Goal: Complete application form: Complete application form

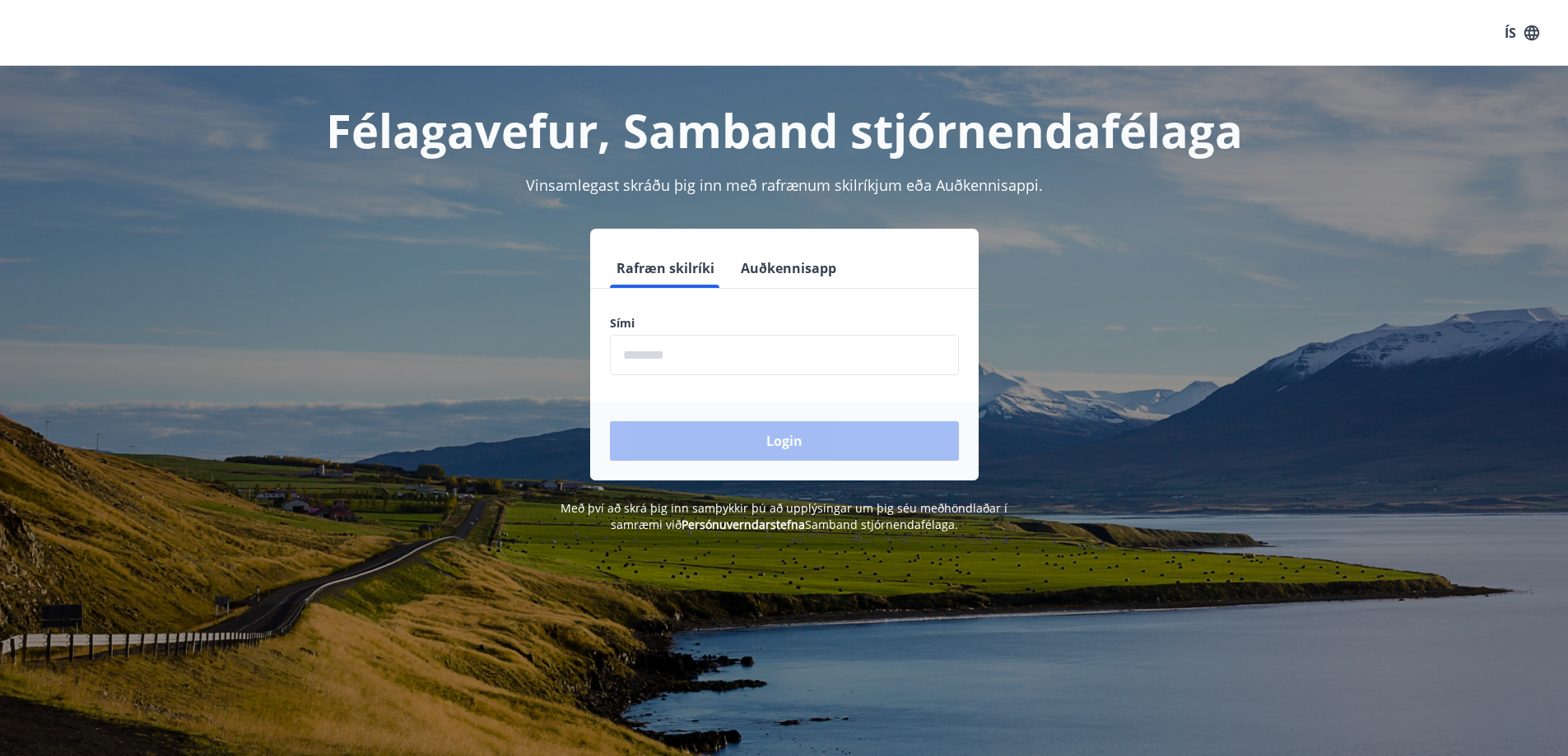
click at [700, 360] on input "phone" at bounding box center [784, 355] width 349 height 41
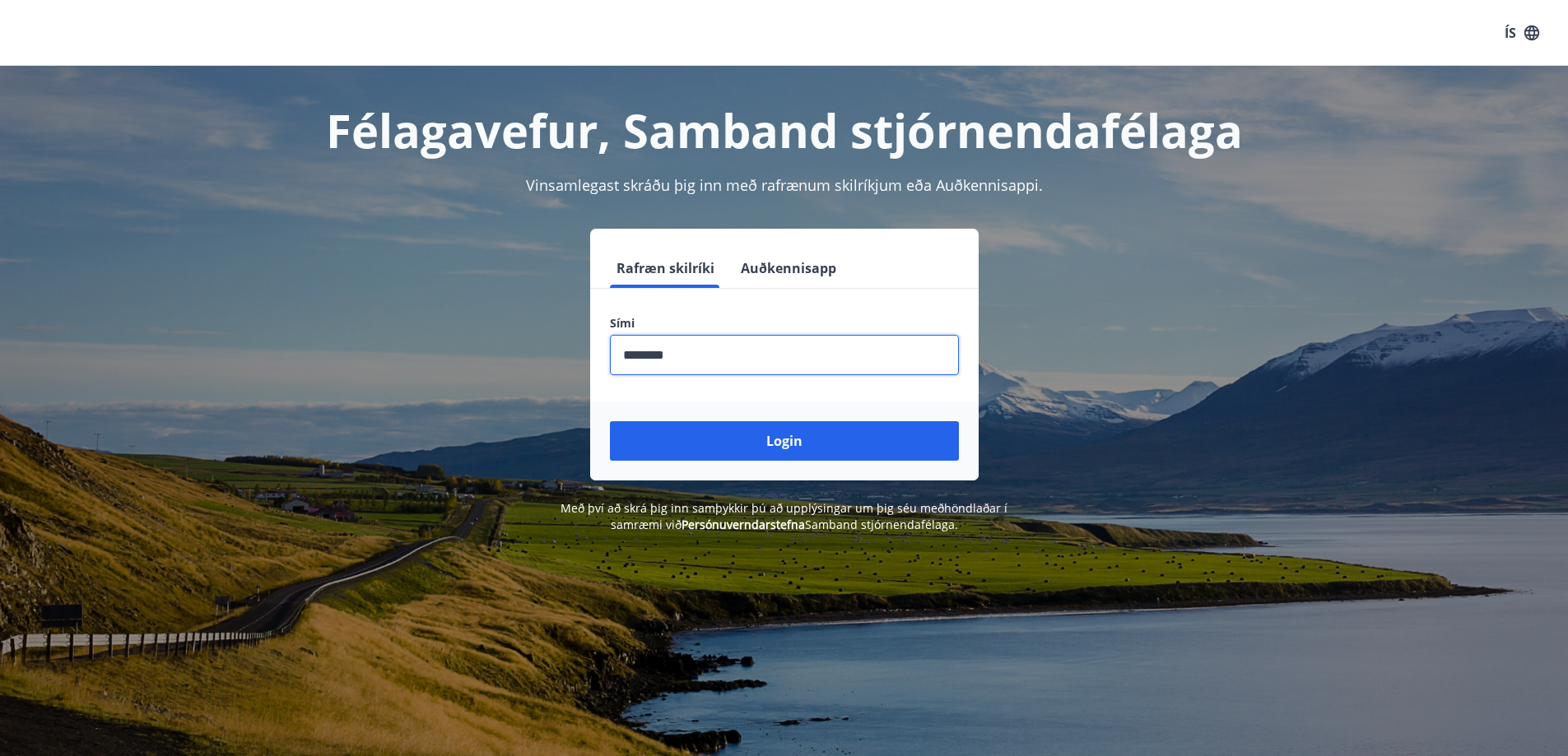
type input "********"
click at [610, 421] on button "Login" at bounding box center [784, 440] width 349 height 40
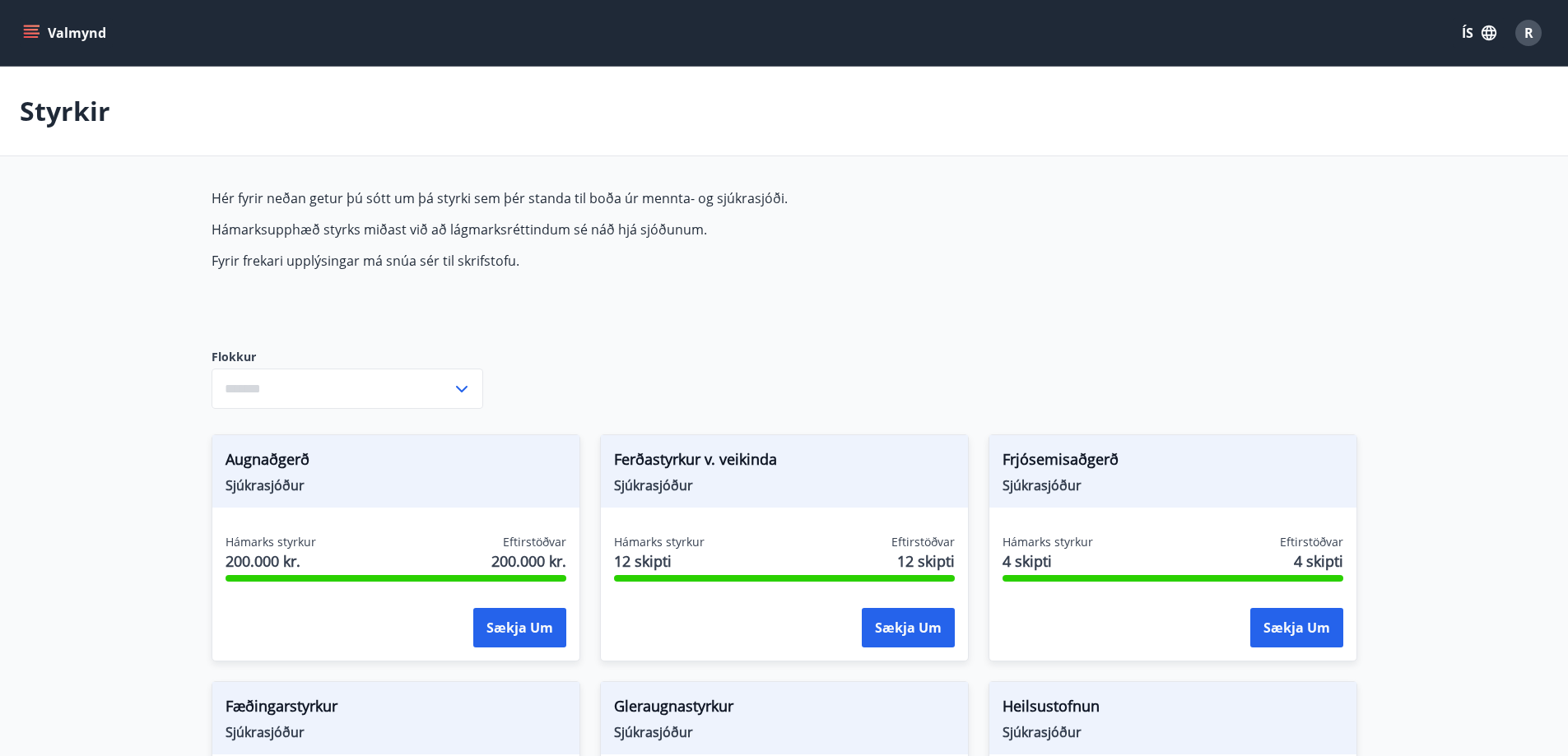
type input "***"
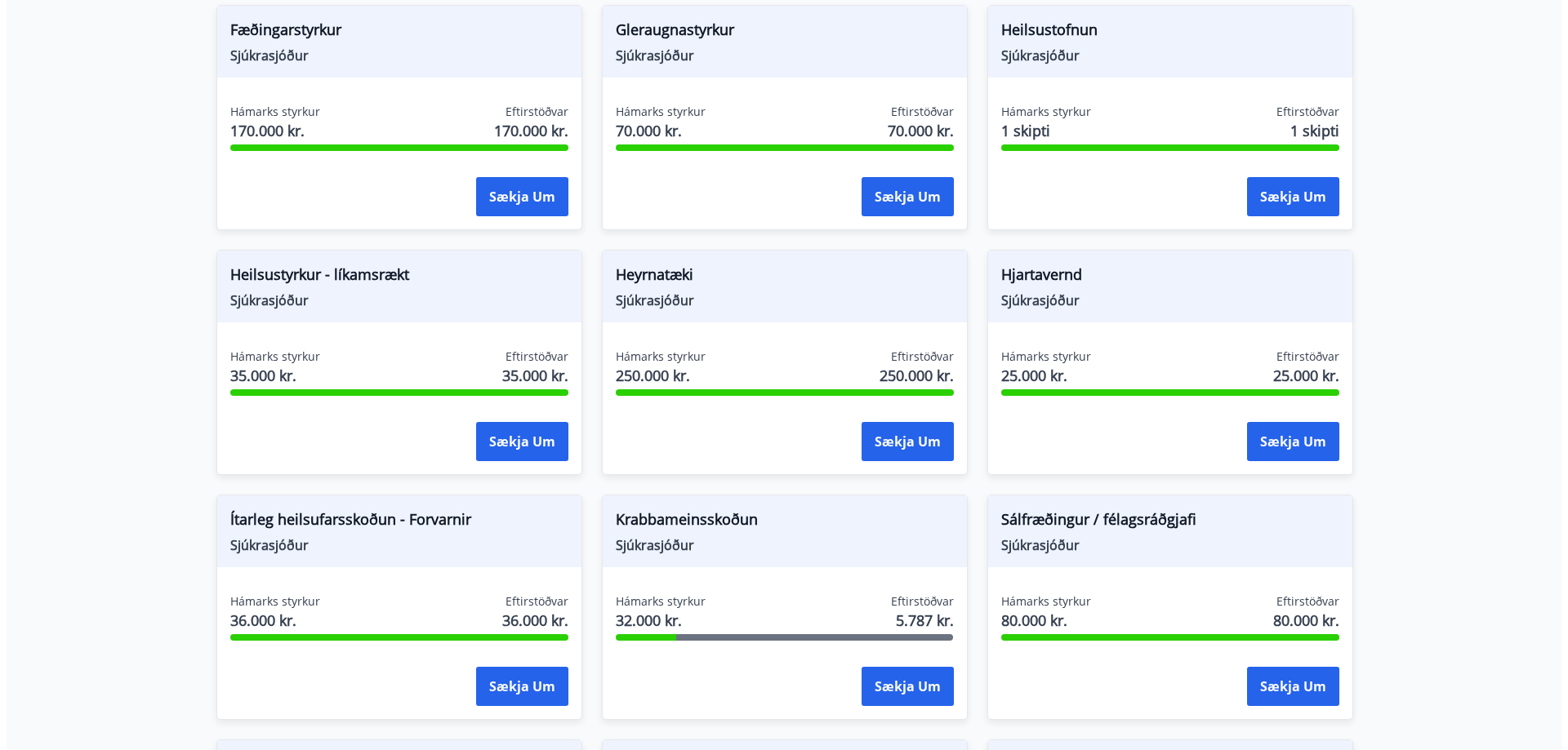
scroll to position [898, 0]
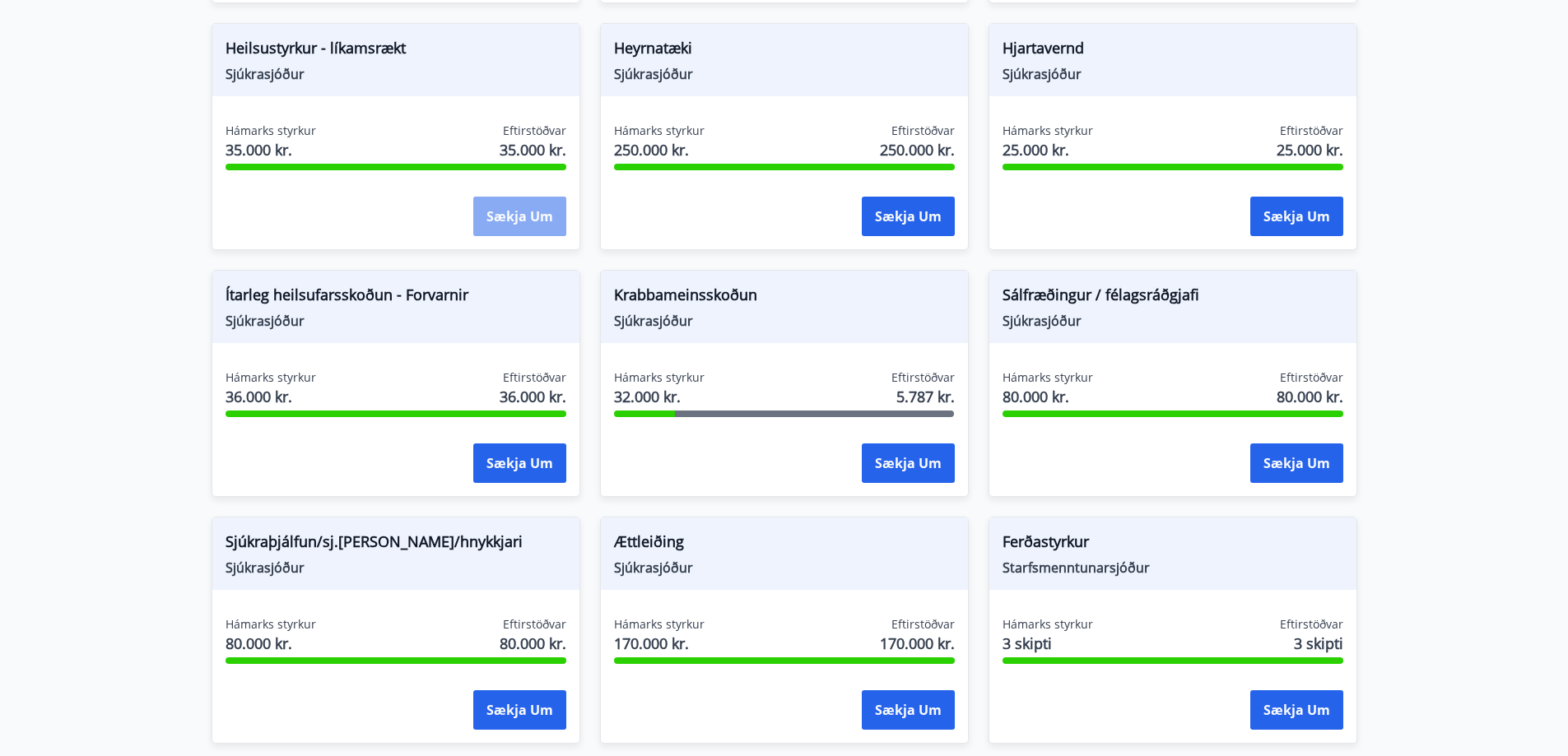
click at [530, 224] on button "Sækja um" at bounding box center [520, 216] width 93 height 40
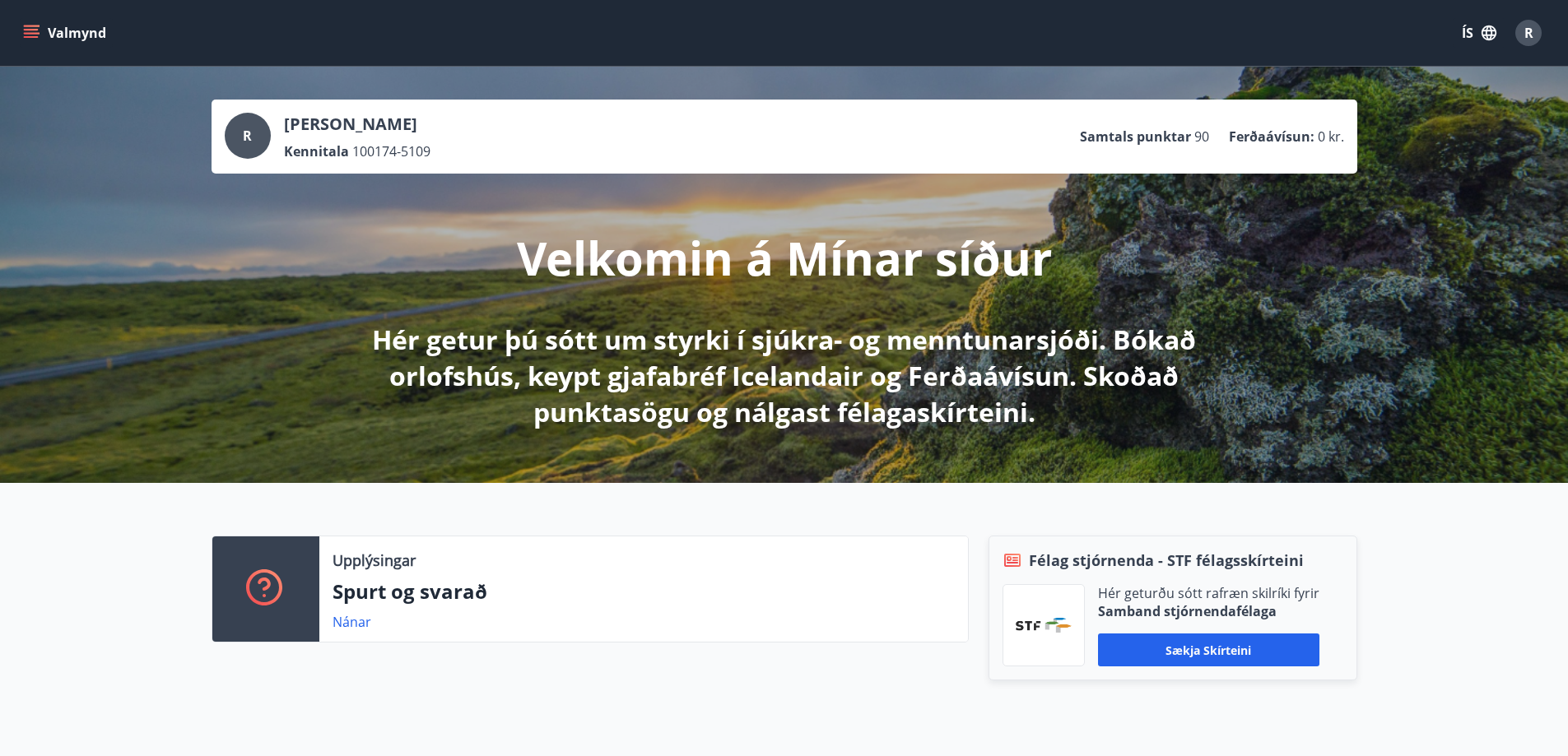
scroll to position [247, 0]
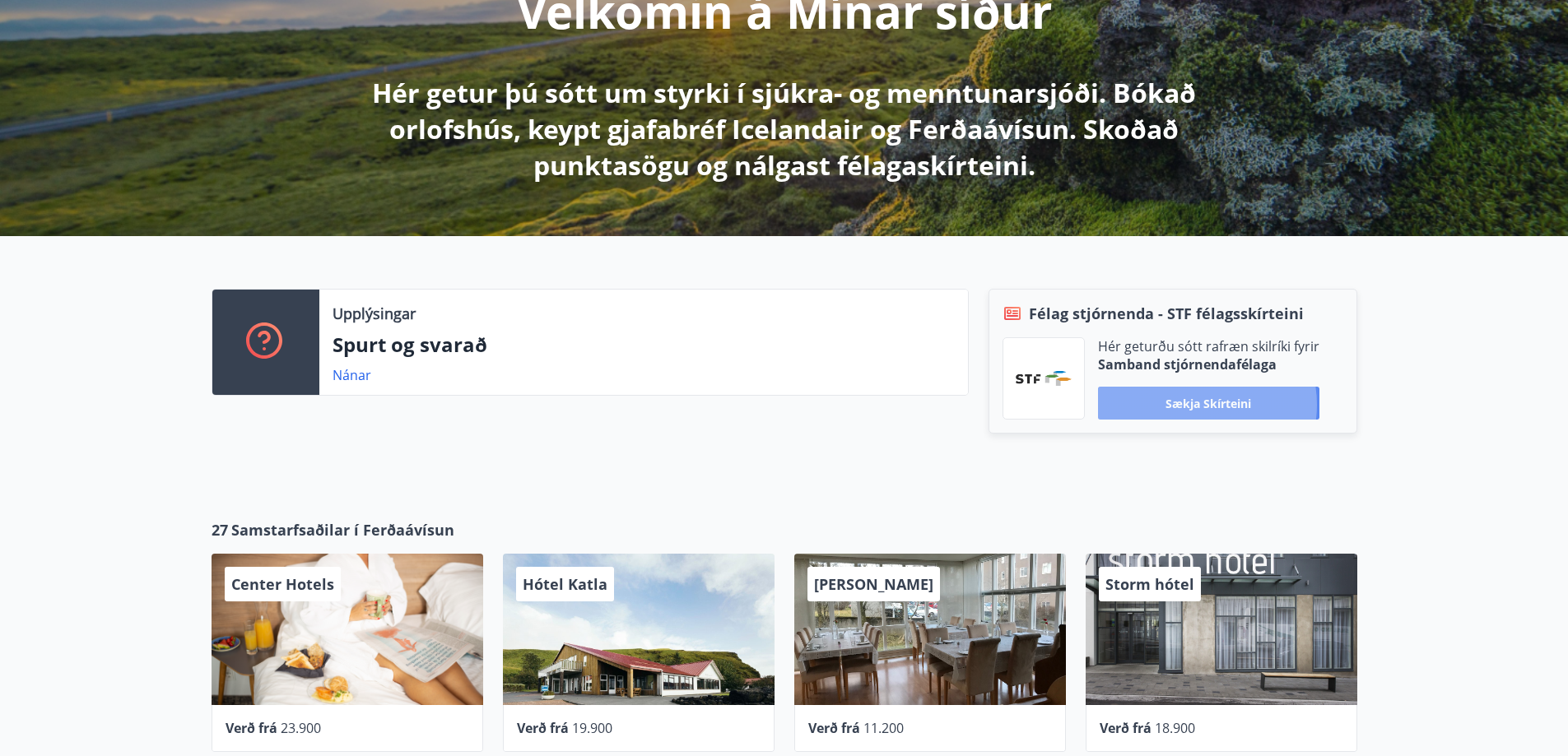
click at [1198, 405] on button "Sækja skírteini" at bounding box center [1208, 404] width 222 height 33
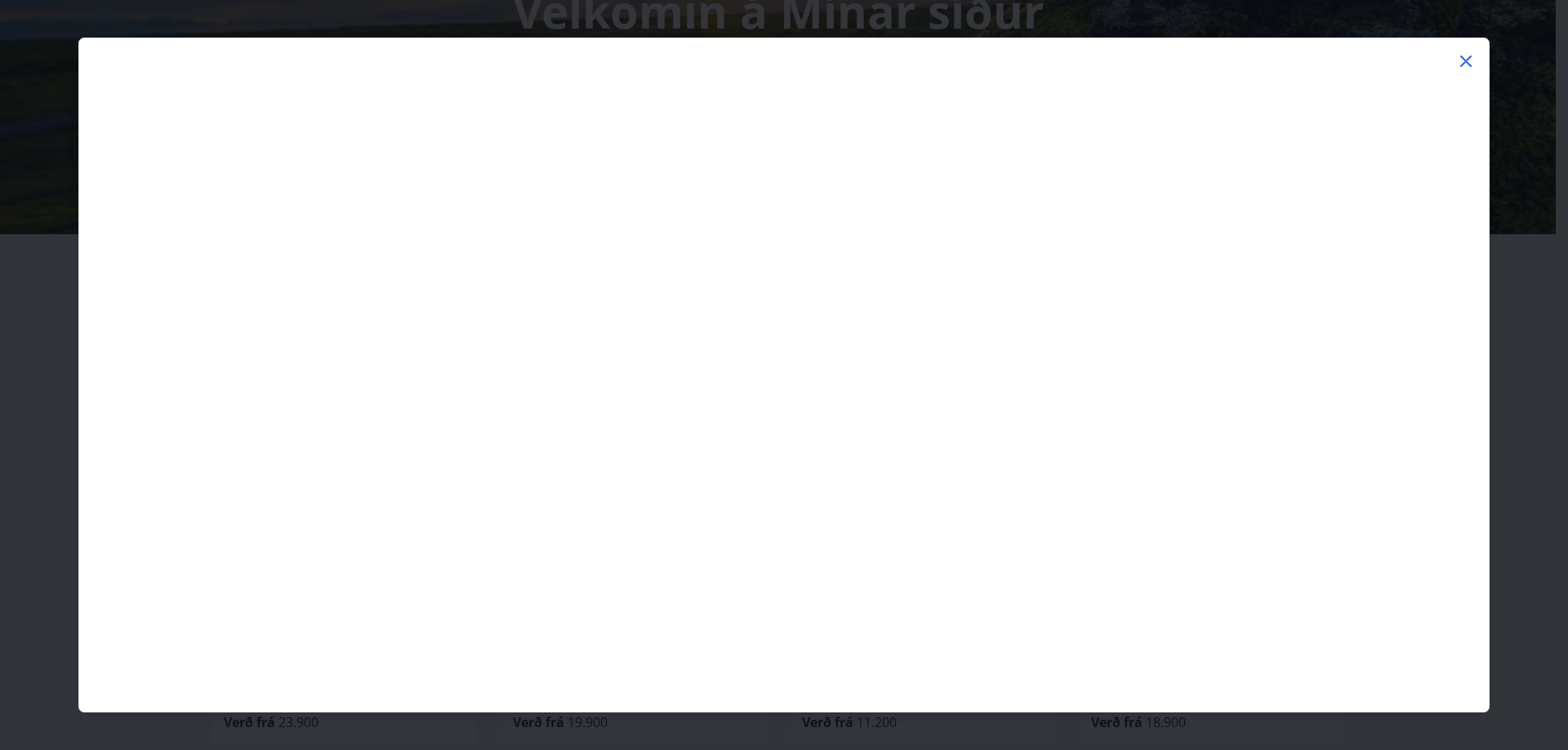
click at [1470, 57] on icon at bounding box center [1465, 61] width 12 height 12
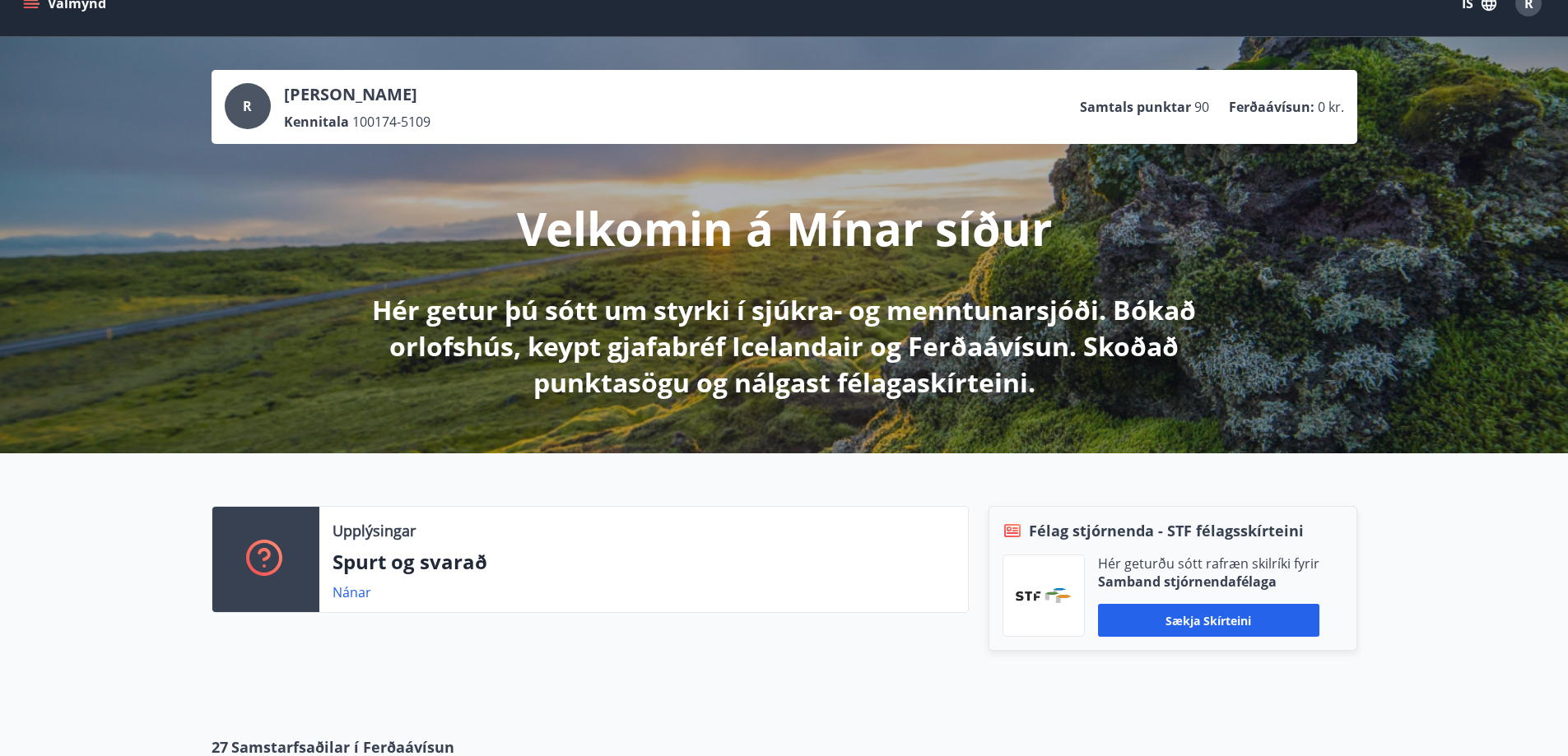
scroll to position [0, 0]
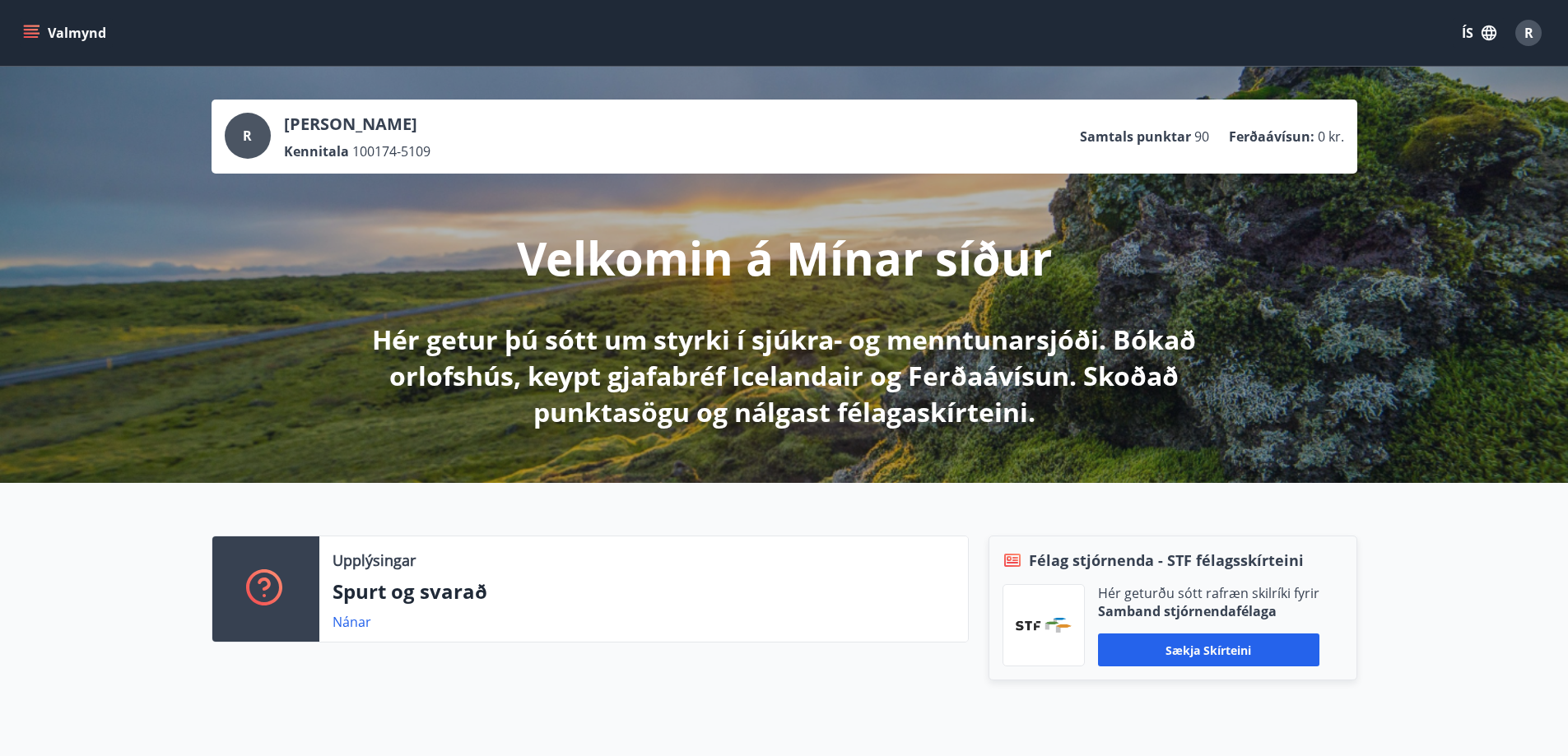
click at [36, 32] on icon "menu" at bounding box center [31, 33] width 16 height 16
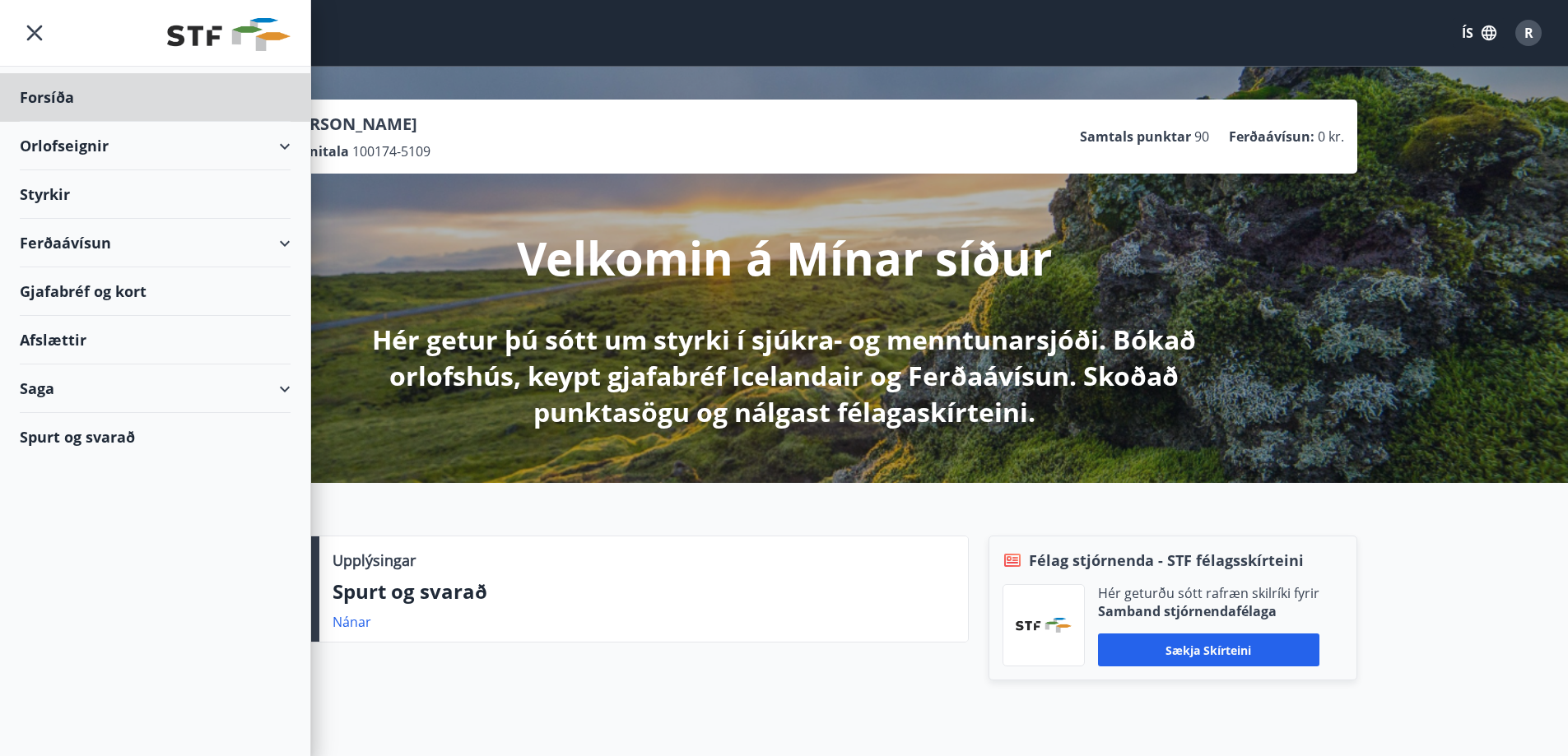
click at [70, 183] on div "Styrkir" at bounding box center [155, 195] width 271 height 48
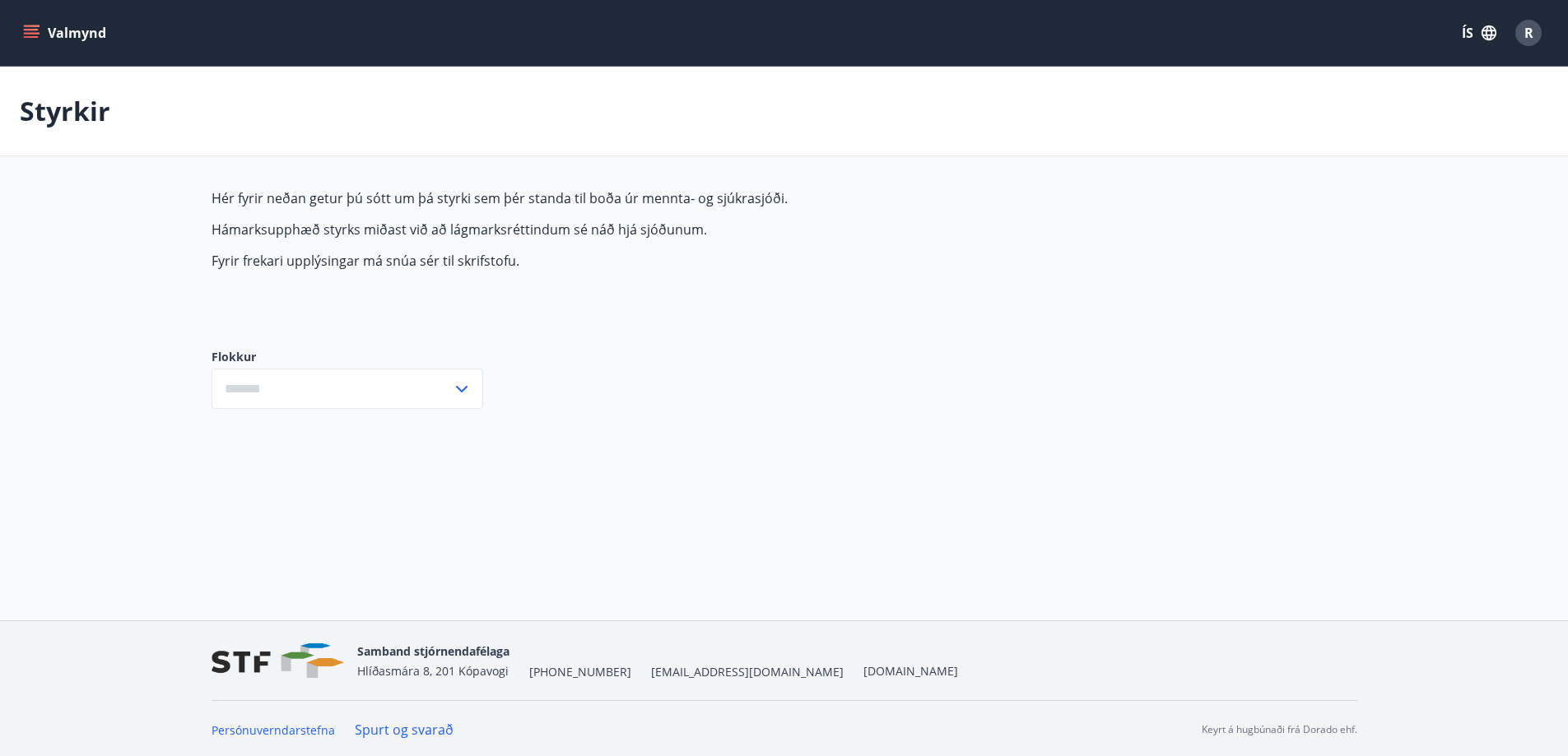
type input "***"
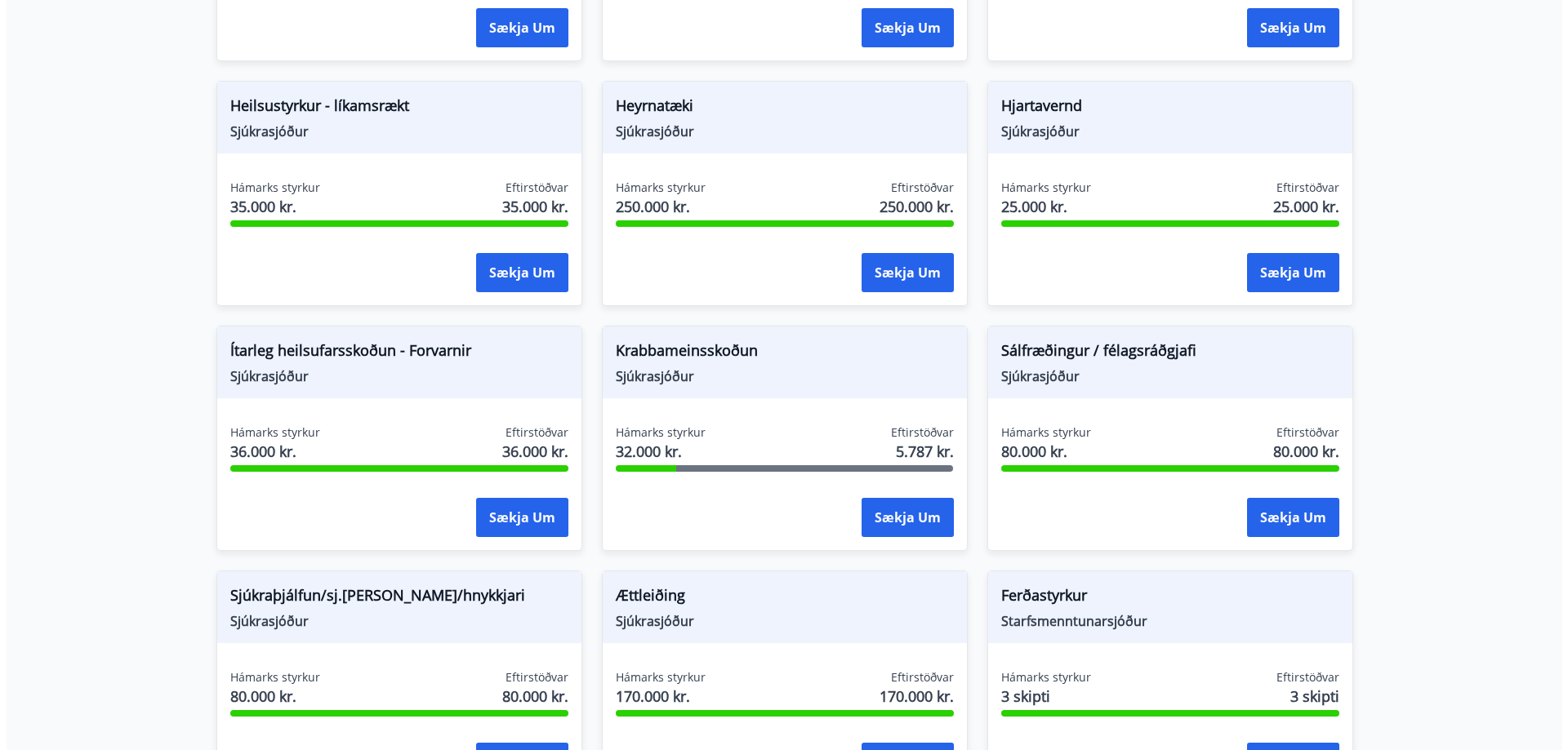
scroll to position [798, 0]
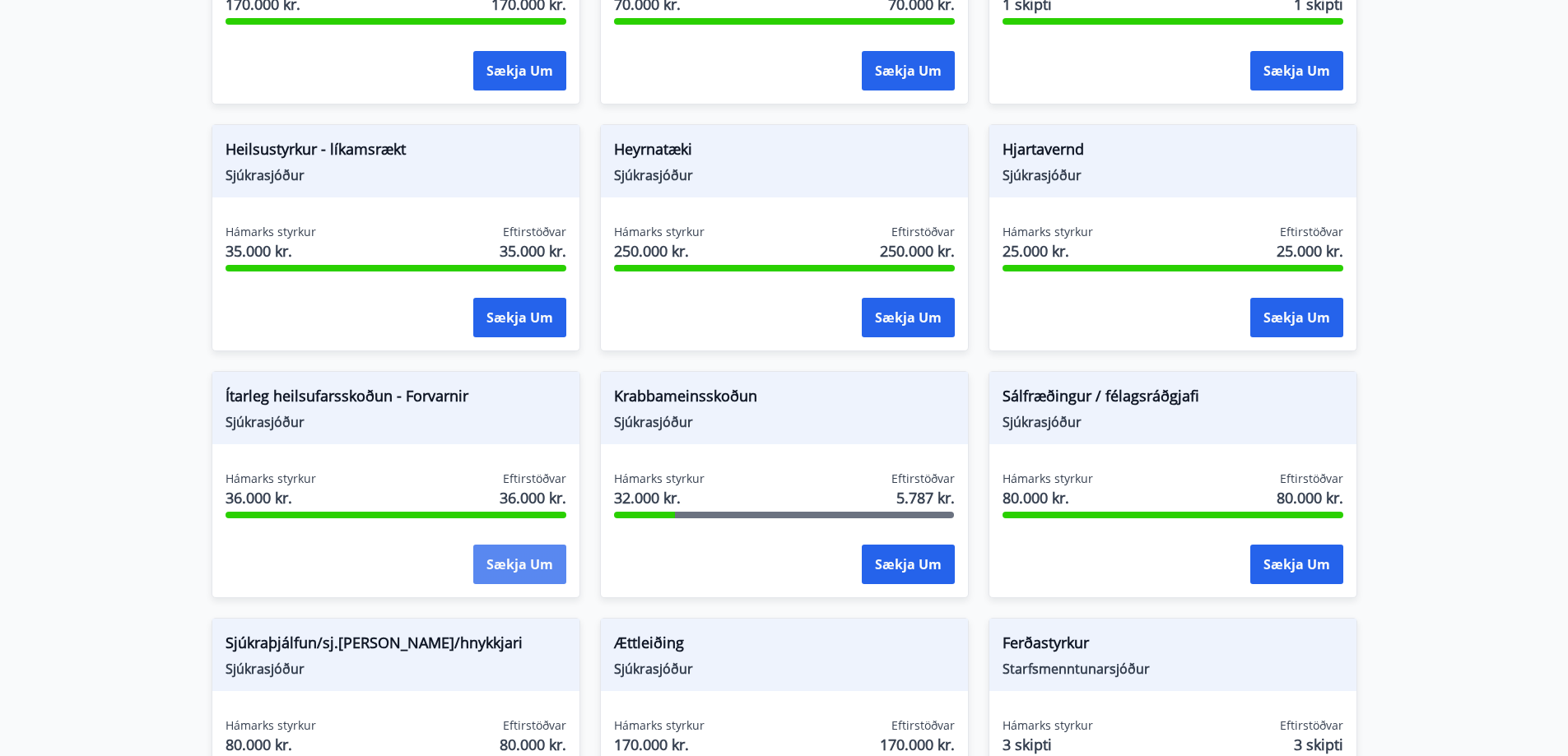
click at [473, 571] on button "Sækja um" at bounding box center [520, 564] width 93 height 40
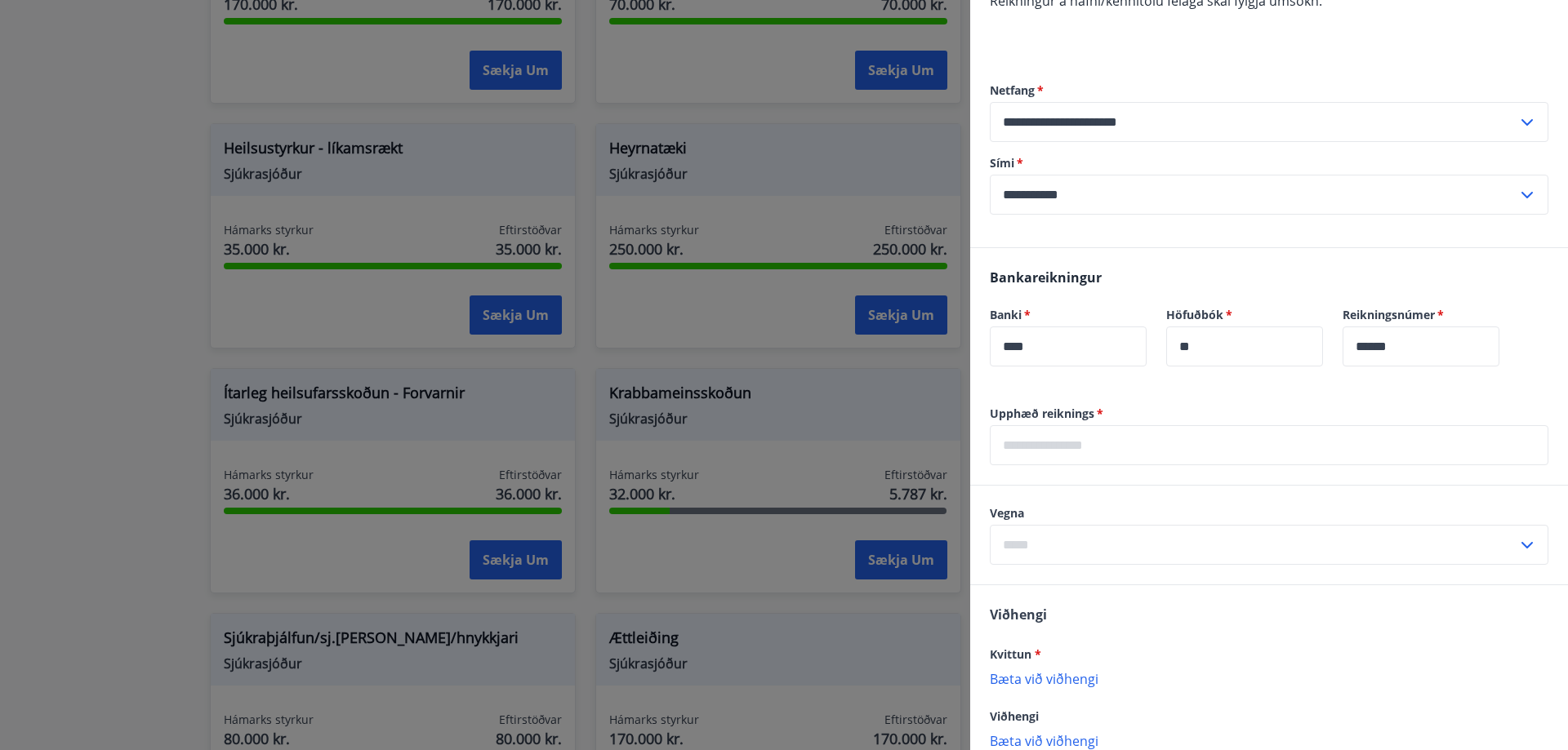
scroll to position [245, 0]
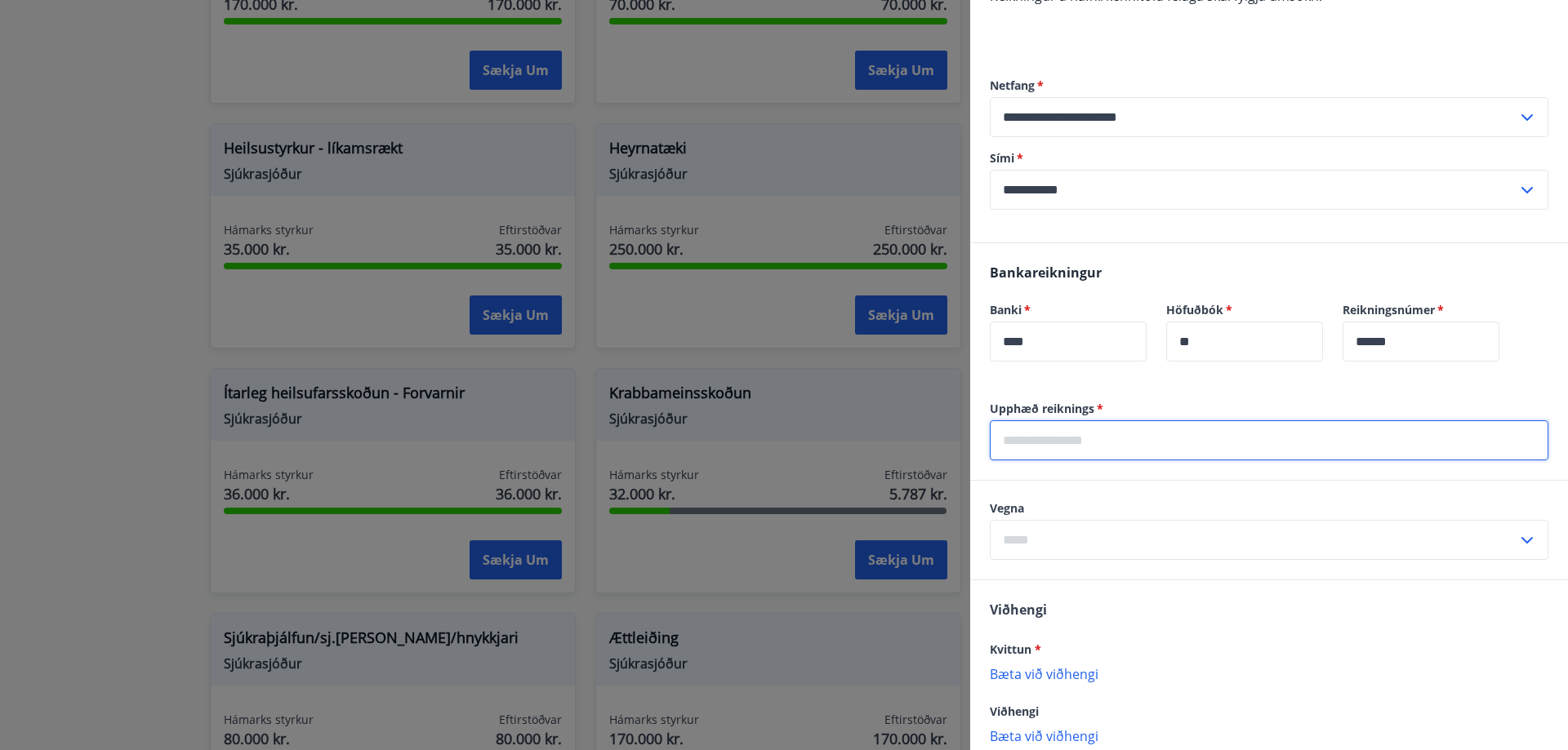
drag, startPoint x: 1049, startPoint y: 439, endPoint x: 1117, endPoint y: 439, distance: 68.0
click at [1049, 439] on input "text" at bounding box center [1269, 441] width 559 height 40
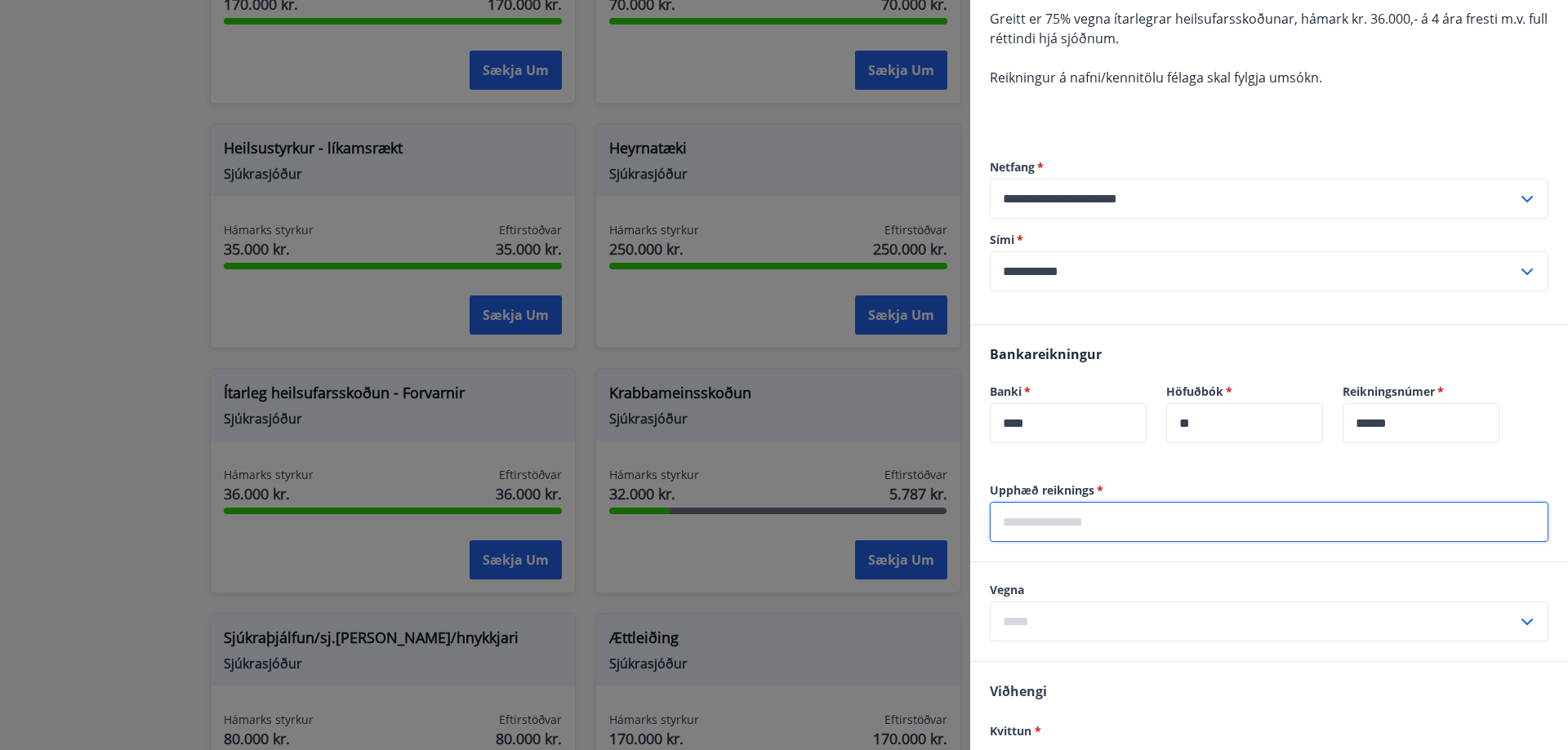
scroll to position [340, 0]
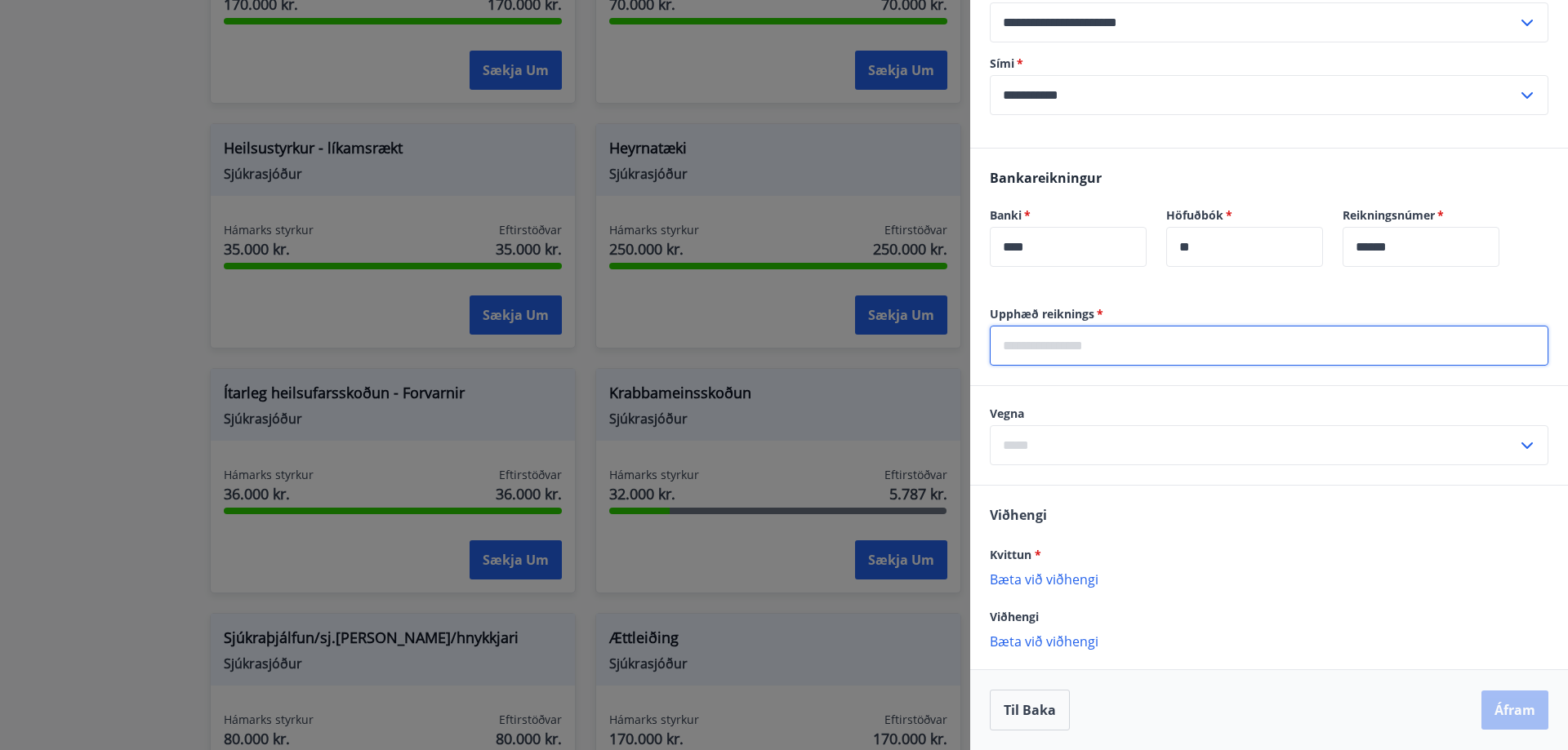
click at [1513, 448] on div "​" at bounding box center [1269, 446] width 559 height 40
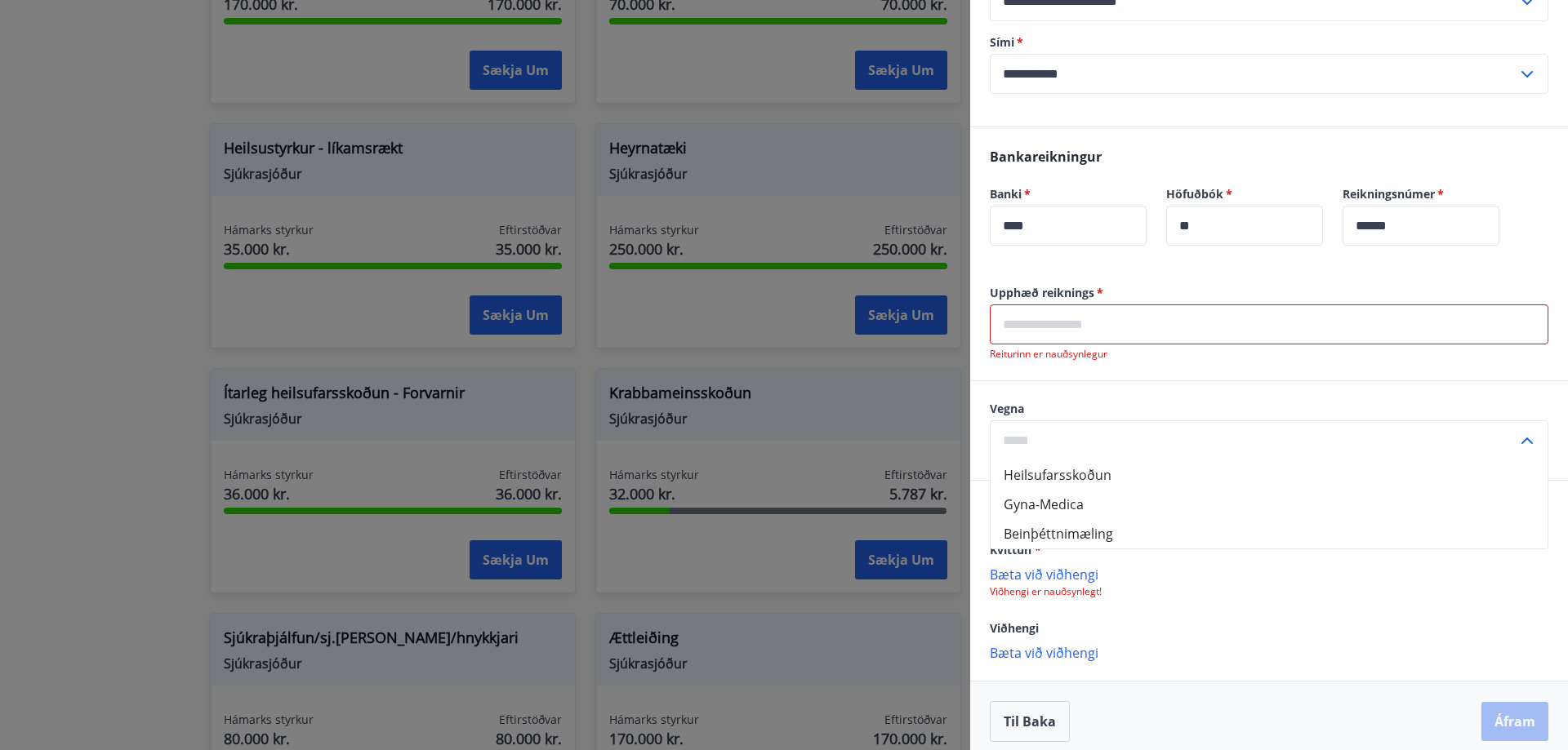
scroll to position [373, 0]
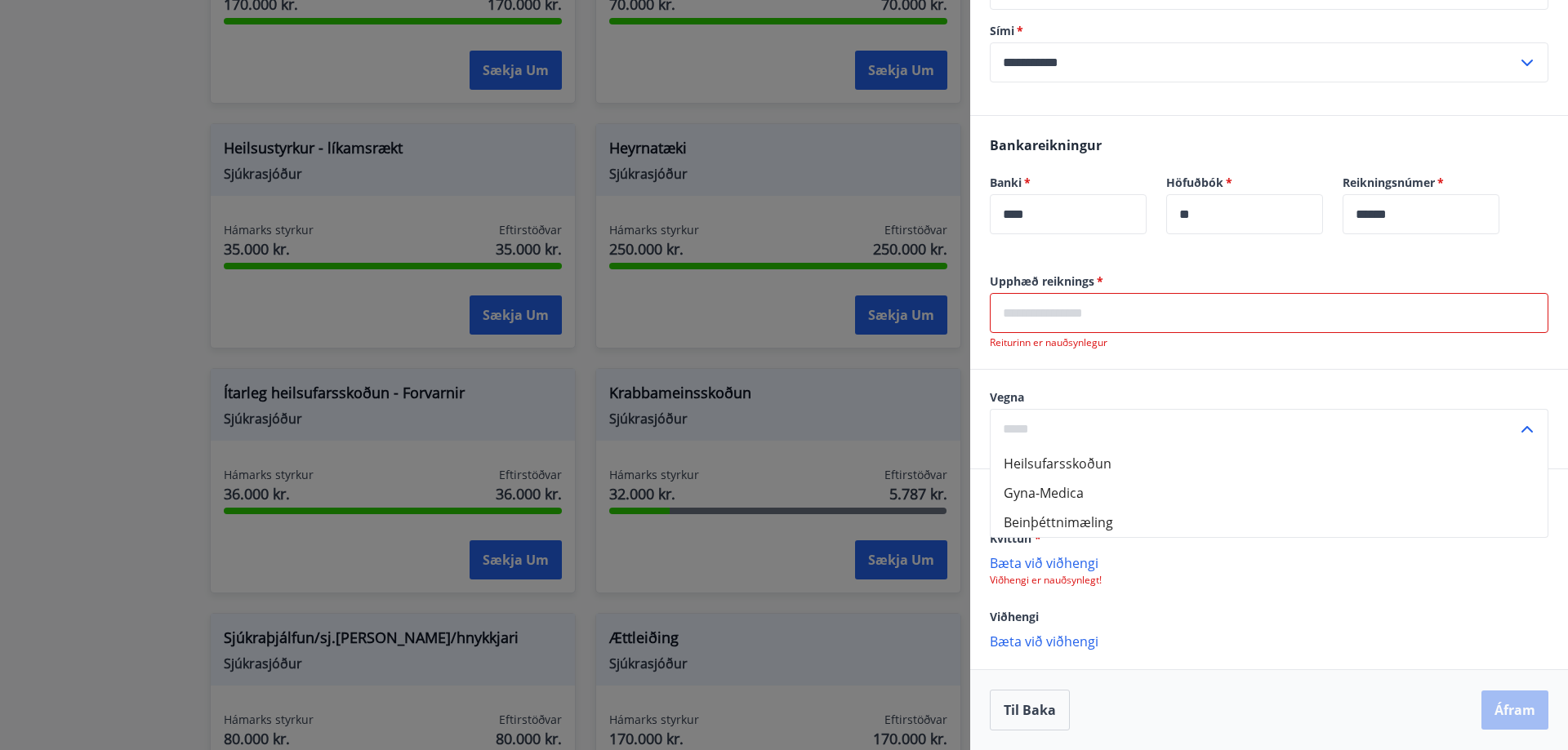
click at [1033, 309] on input "text" at bounding box center [1269, 313] width 559 height 40
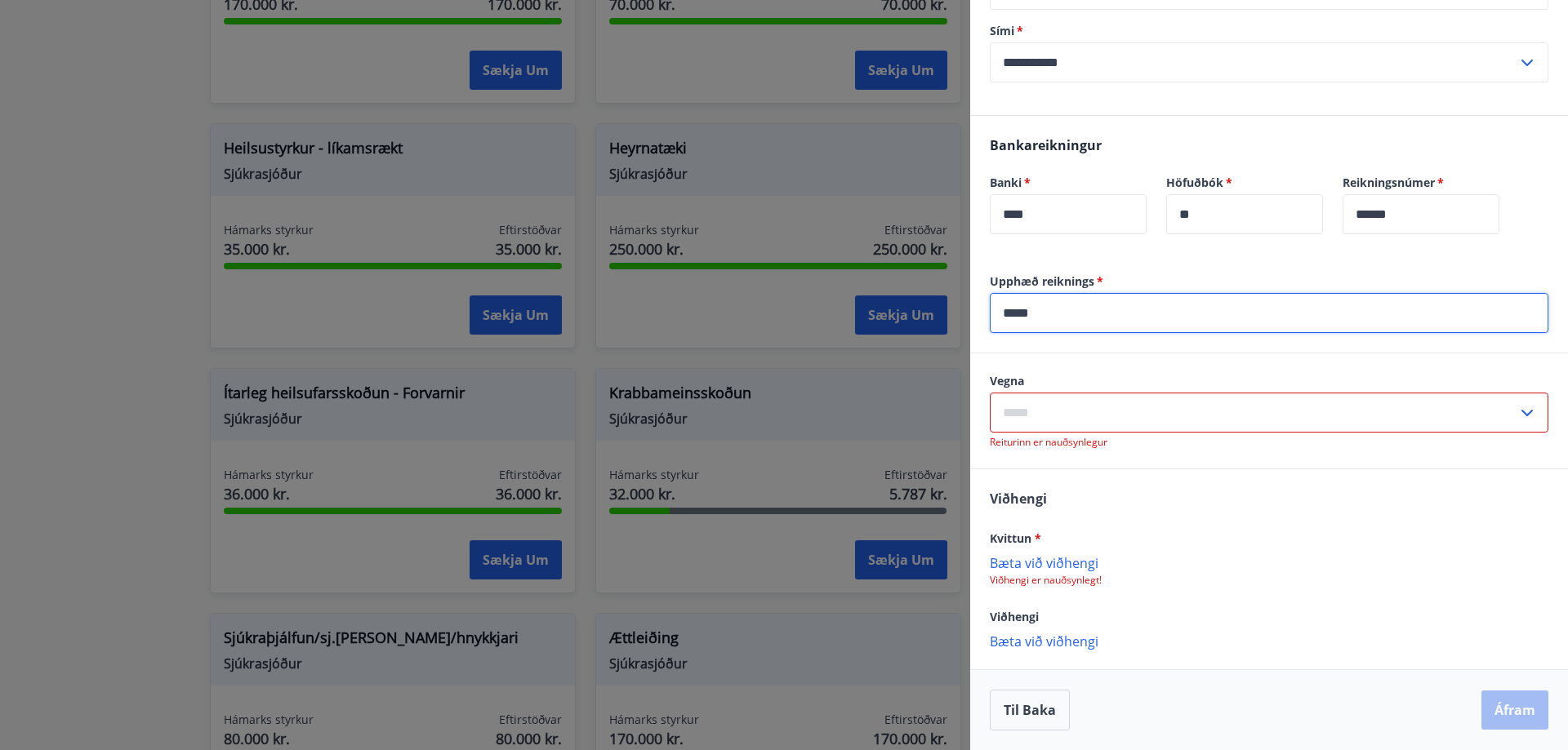
type input "*****"
click at [1005, 399] on input "text" at bounding box center [1253, 413] width 527 height 40
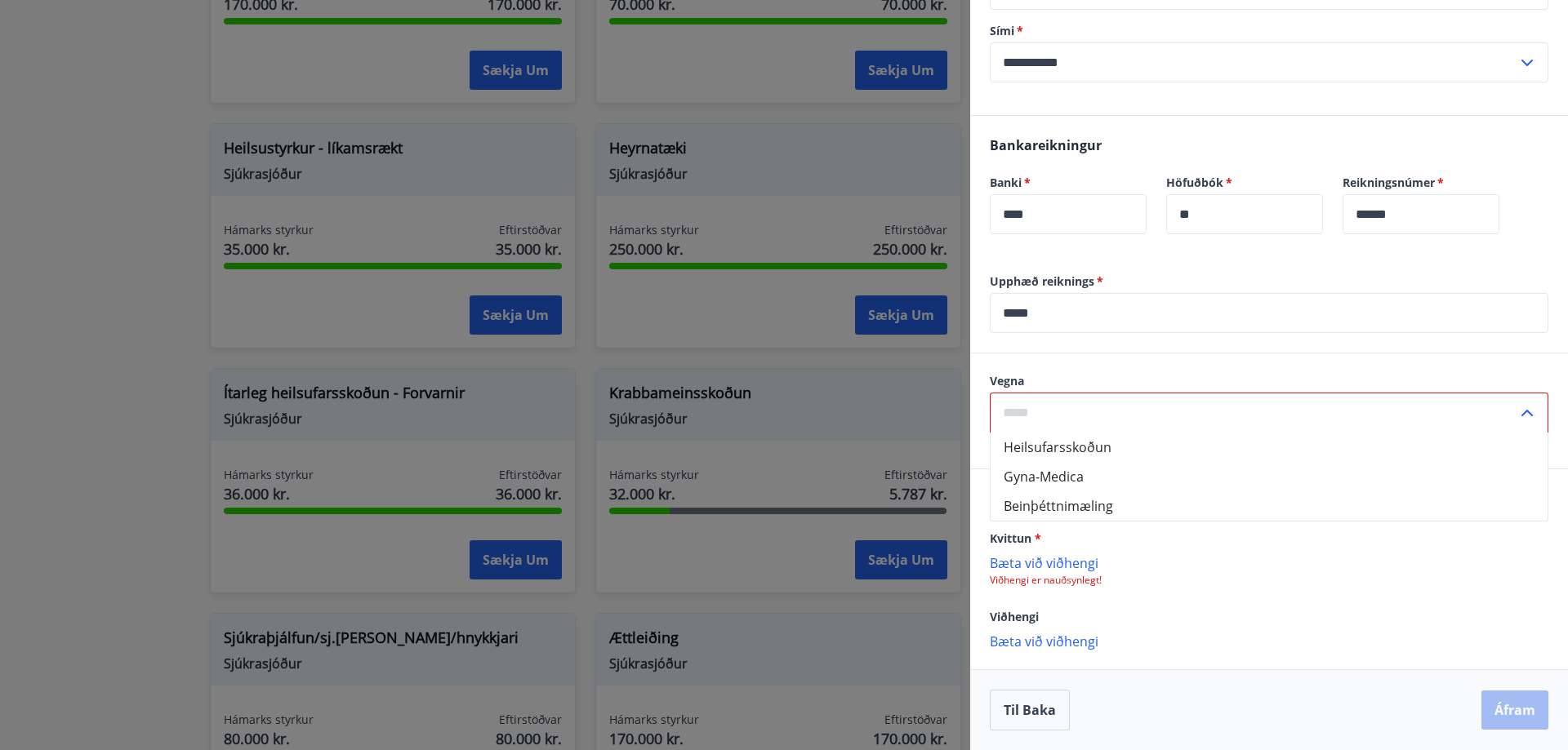
click at [1044, 403] on input "text" at bounding box center [1253, 413] width 527 height 40
click at [1148, 419] on input "text" at bounding box center [1253, 413] width 527 height 40
click at [1117, 446] on li "Heilsufarsskoðun" at bounding box center [1268, 448] width 557 height 30
type input "**********"
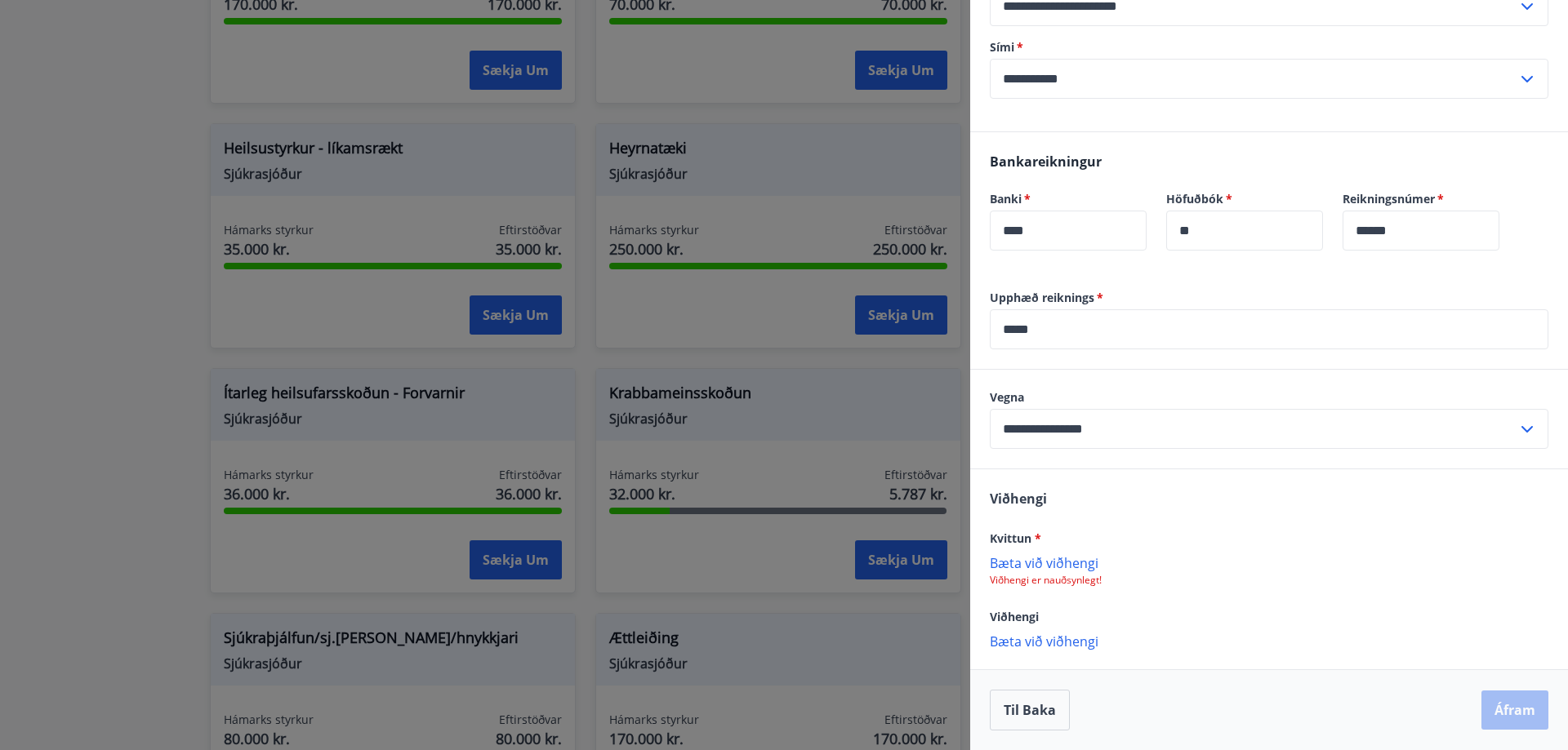
scroll to position [356, 0]
click at [1032, 566] on p "Bæta við viðhengi" at bounding box center [1269, 562] width 559 height 16
click at [1054, 638] on p "Bæta við viðhengi" at bounding box center [1269, 641] width 559 height 16
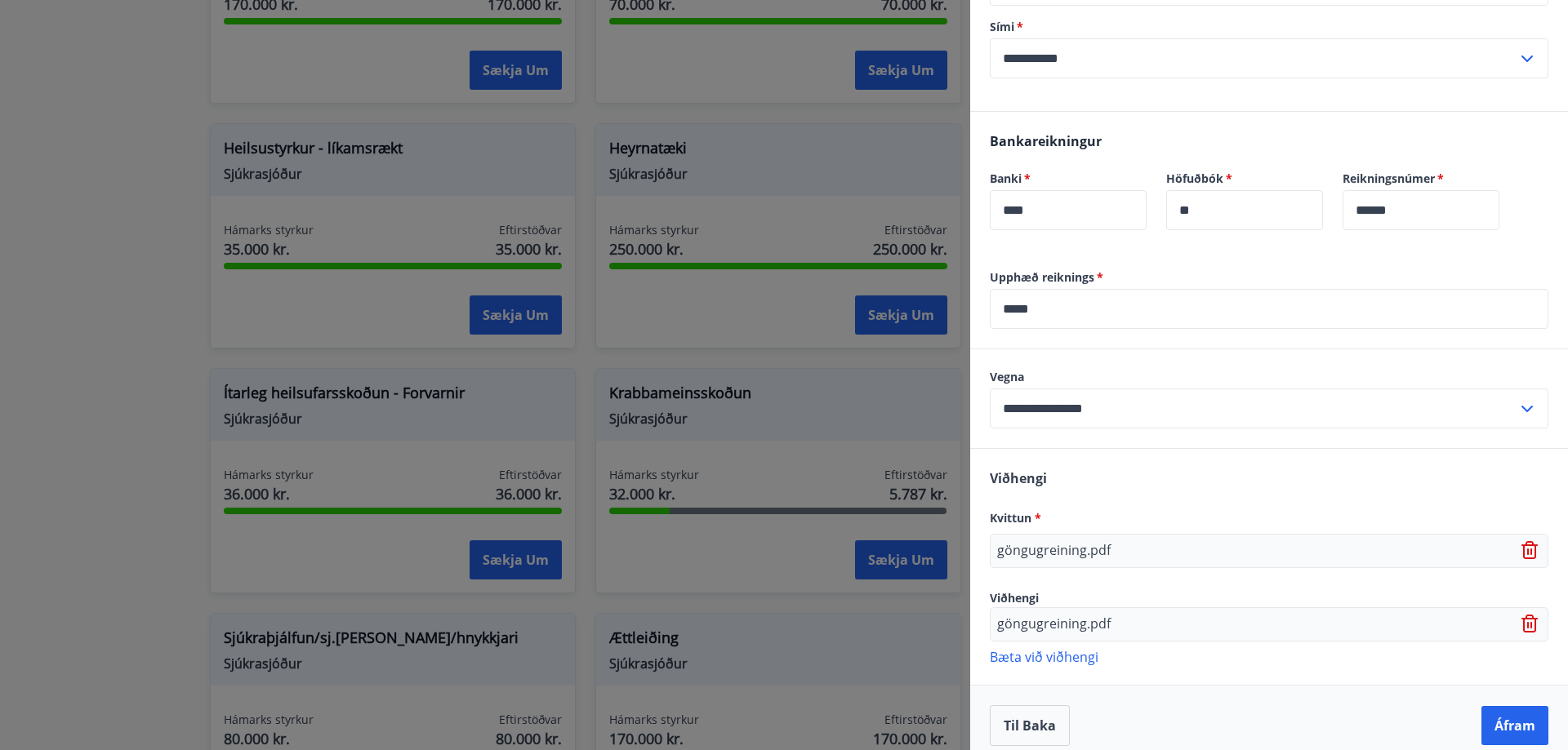
scroll to position [392, 0]
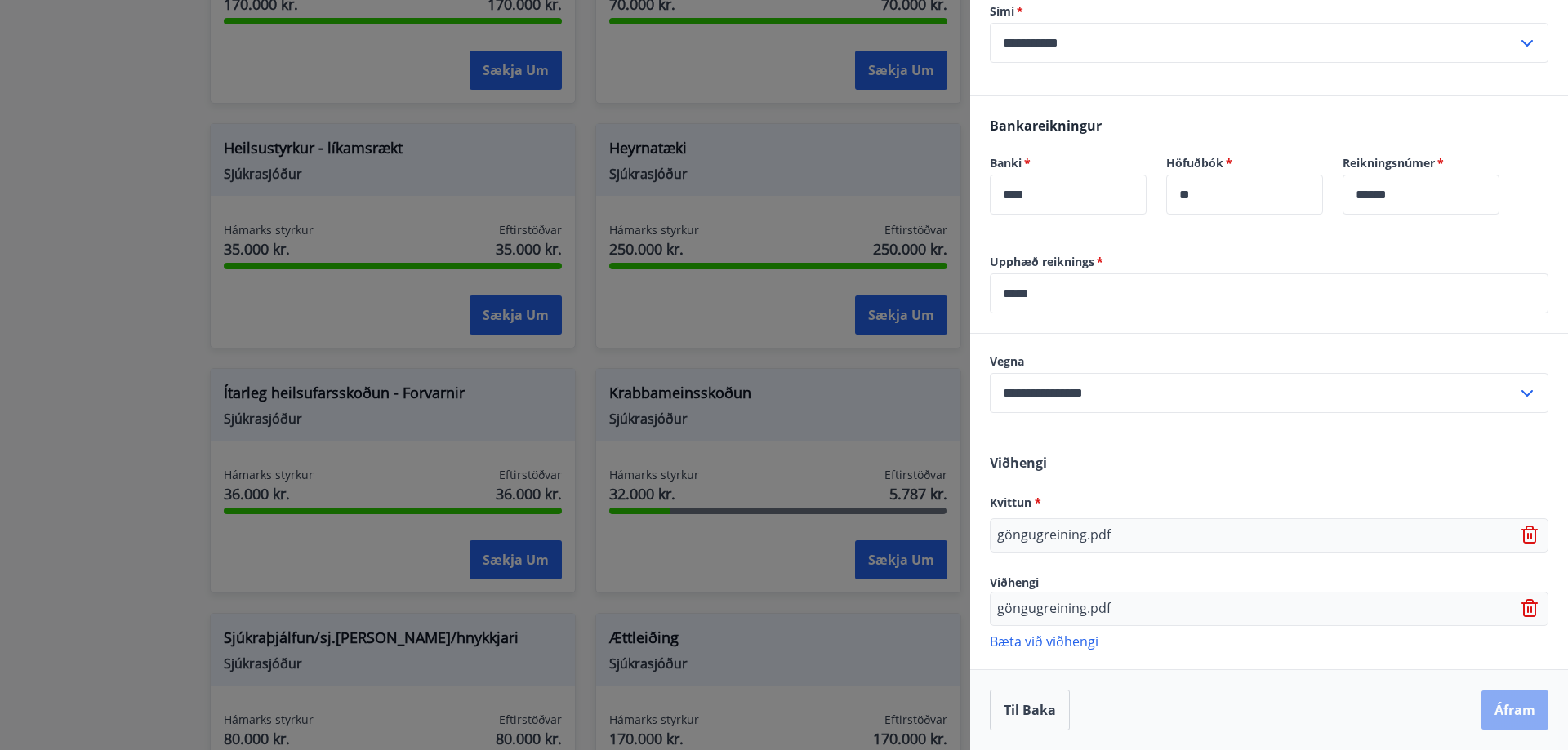
click at [1508, 701] on button "Áfram" at bounding box center [1514, 710] width 67 height 39
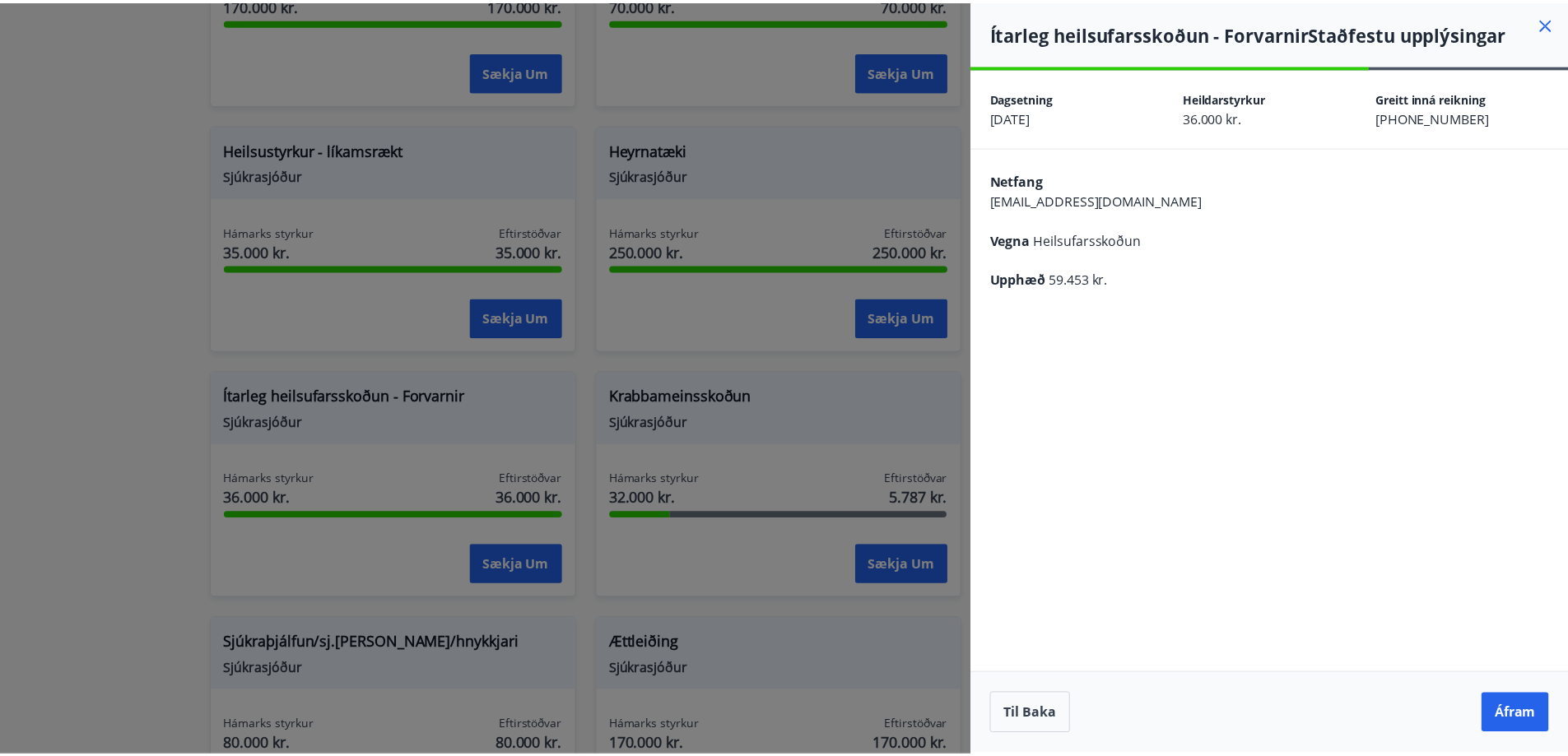
scroll to position [0, 0]
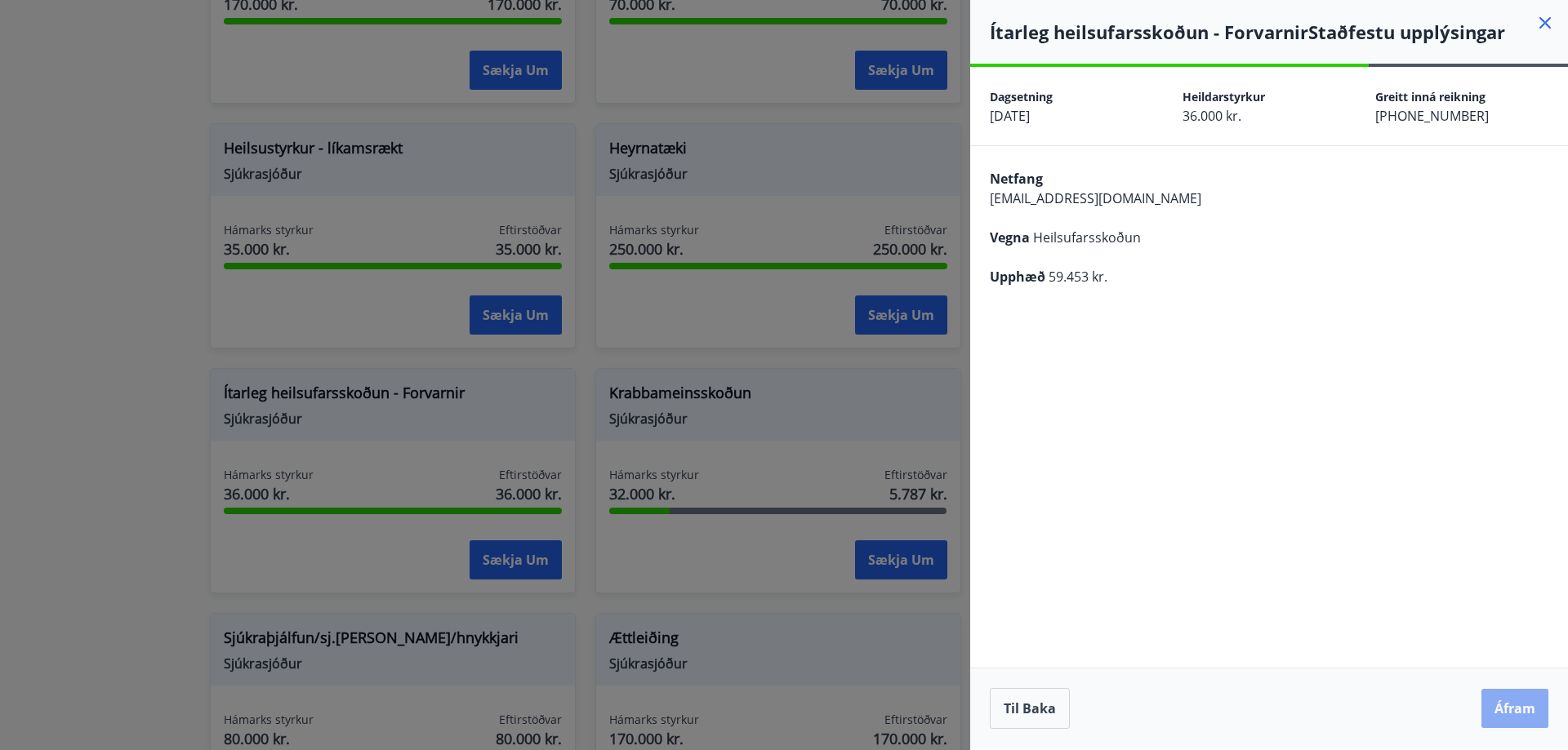
click at [1534, 712] on button "Áfram" at bounding box center [1514, 709] width 67 height 39
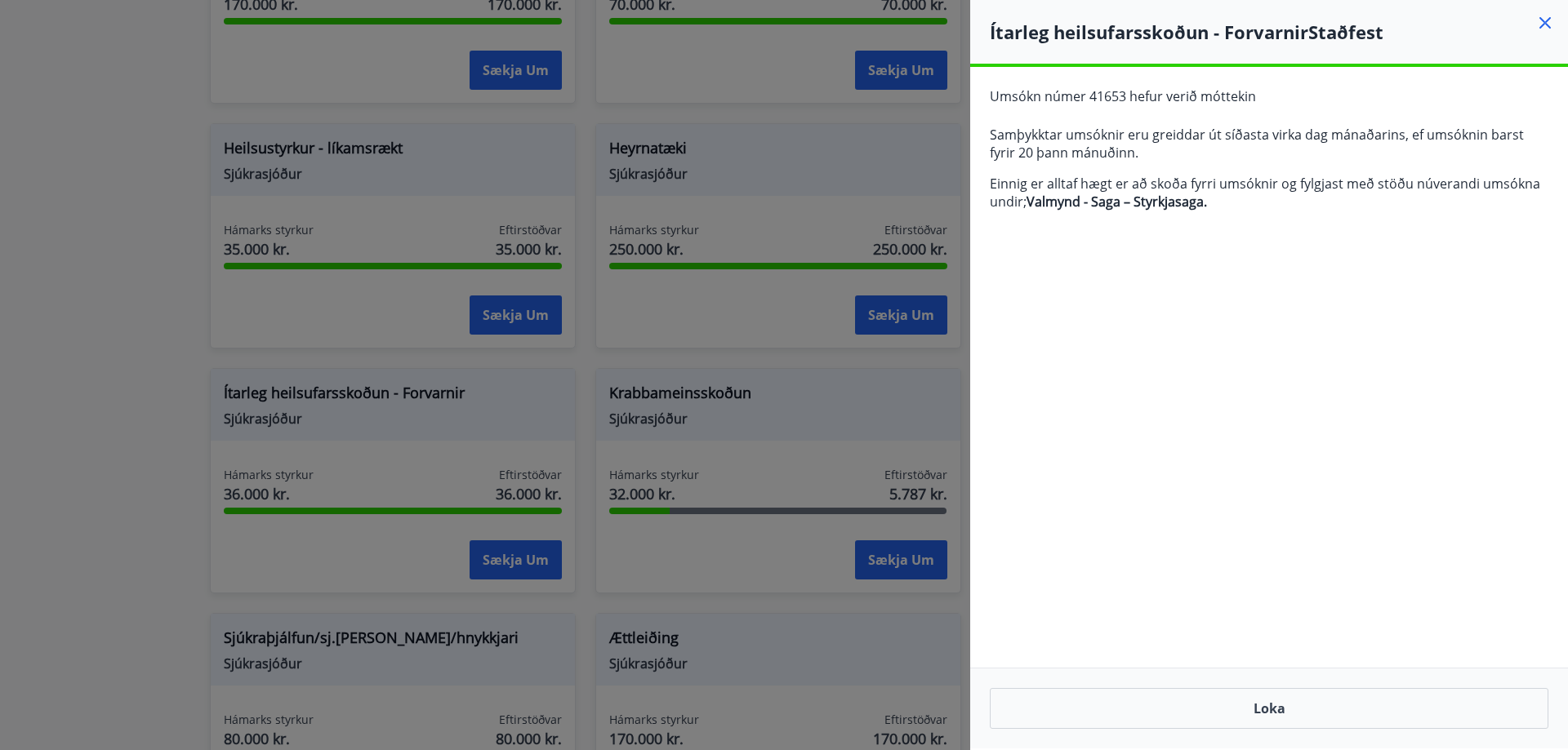
drag, startPoint x: 1541, startPoint y: 18, endPoint x: 1521, endPoint y: 32, distance: 24.4
click at [1542, 18] on icon at bounding box center [1545, 23] width 19 height 19
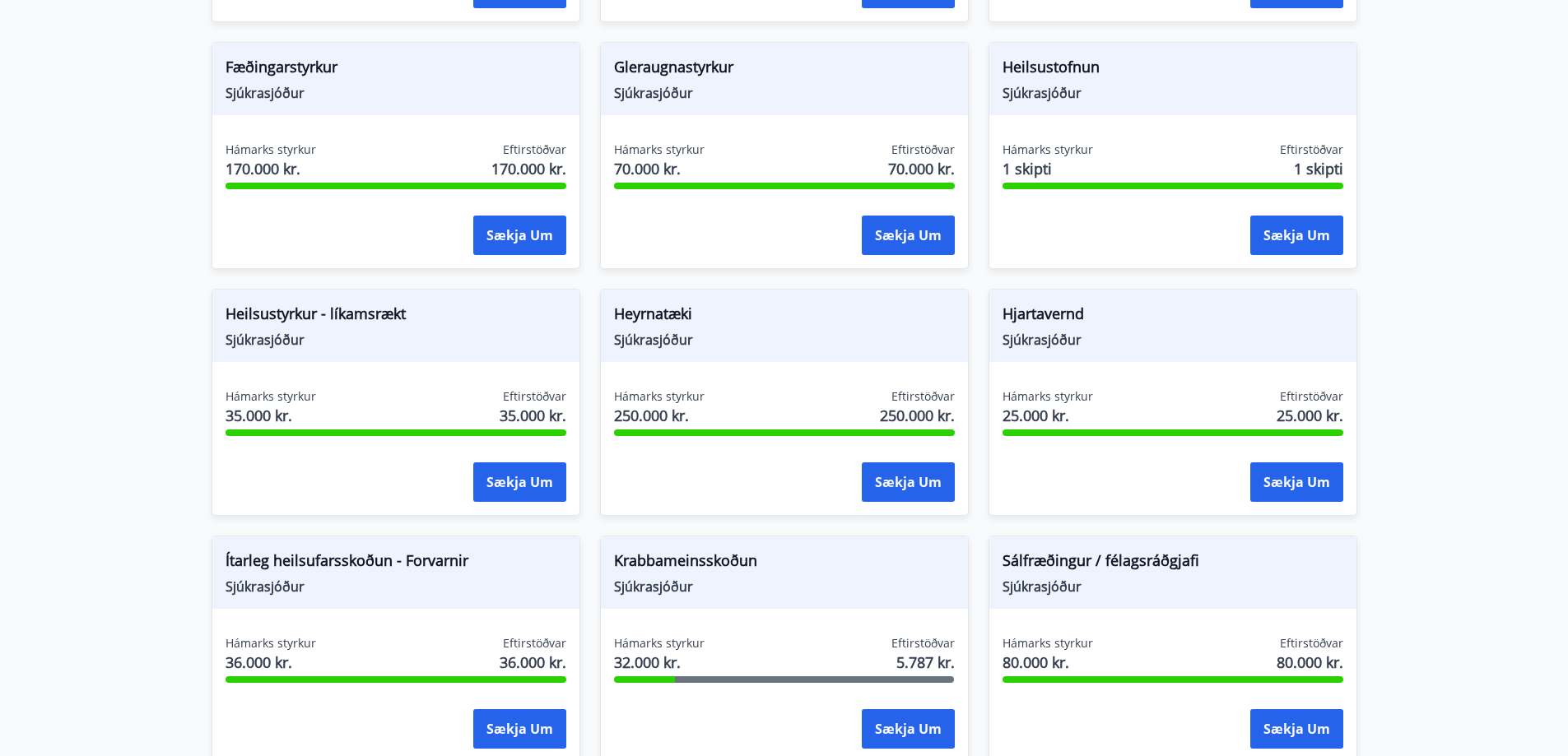
scroll to position [475, 0]
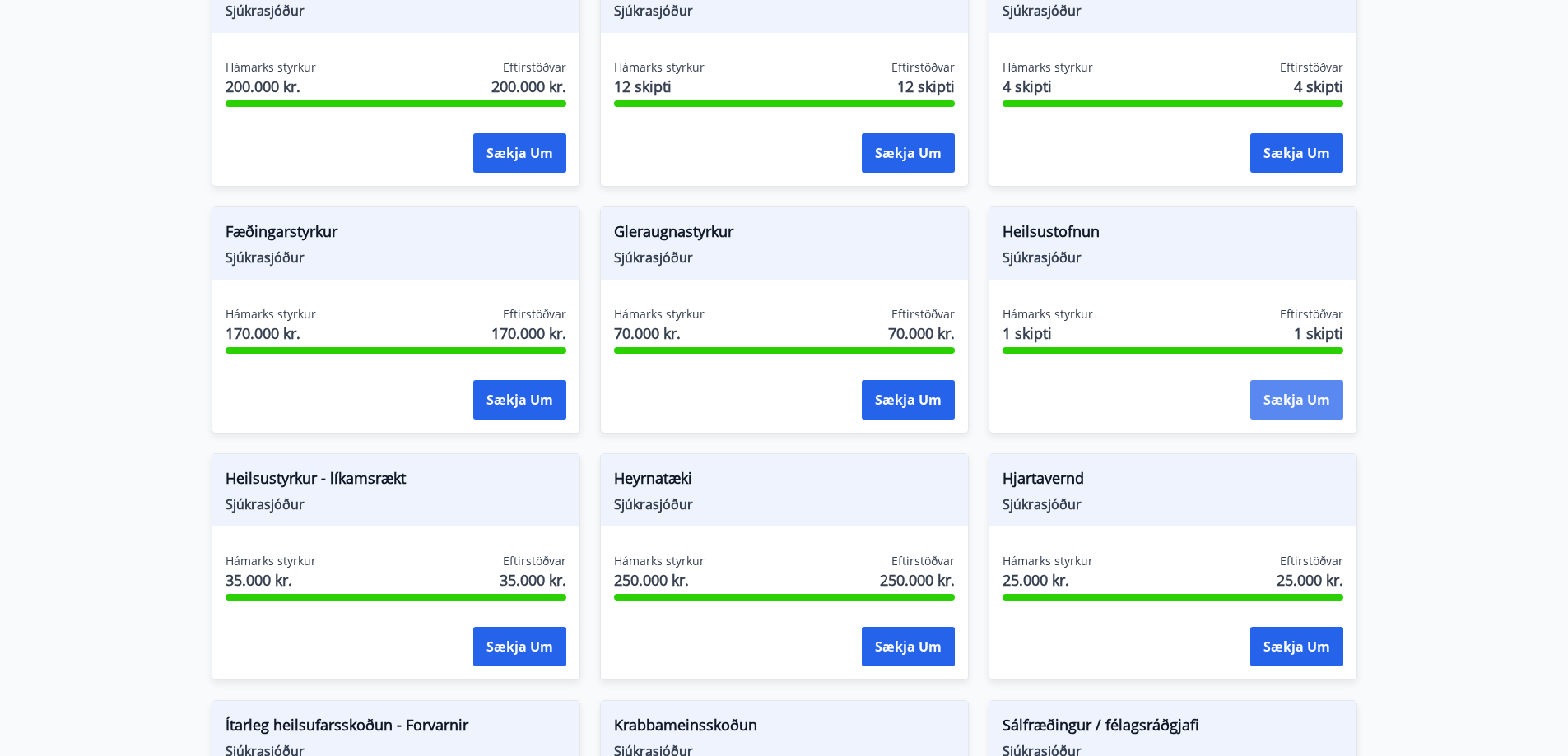
click at [1292, 398] on button "Sækja um" at bounding box center [1297, 400] width 93 height 40
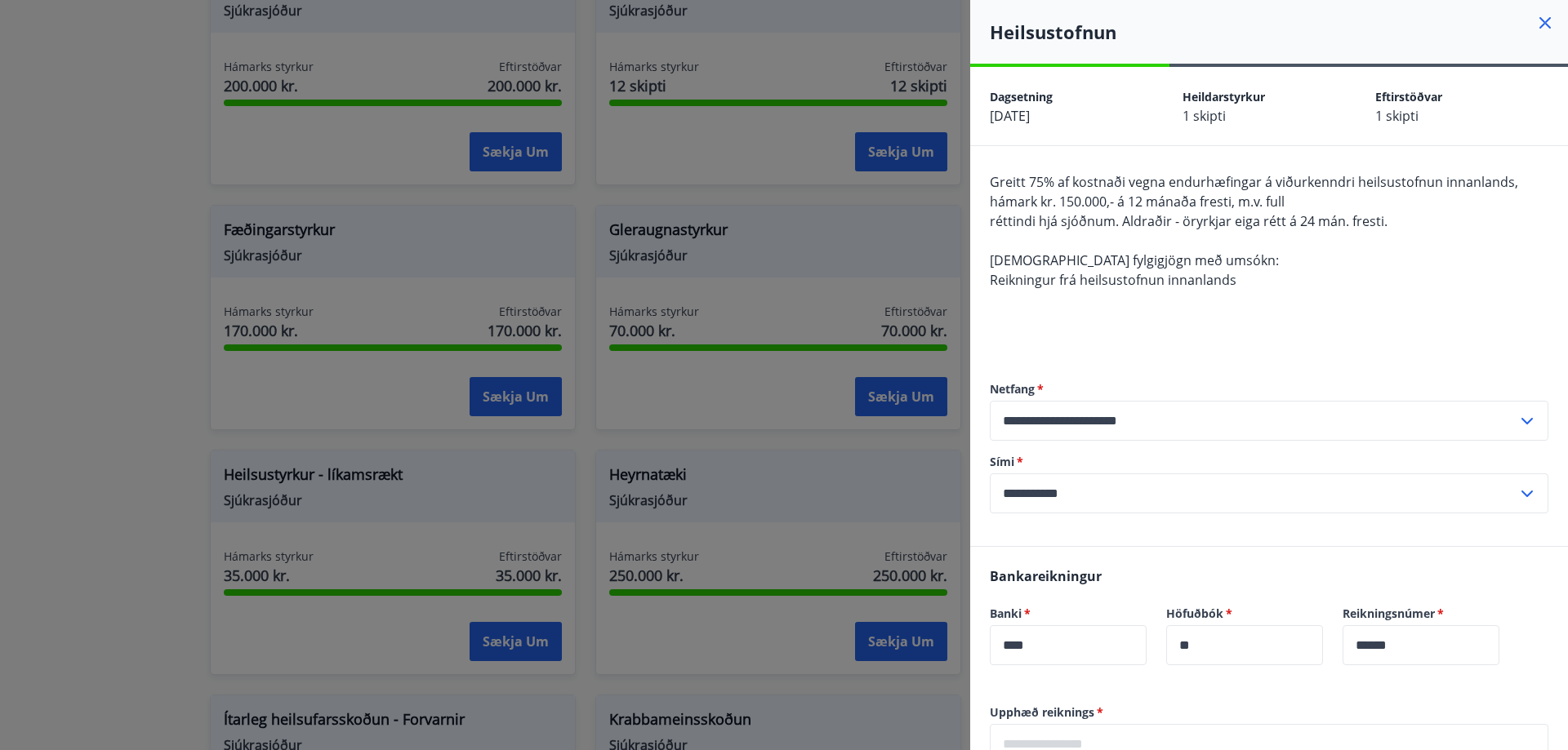
click at [1535, 19] on icon at bounding box center [1545, 23] width 19 height 19
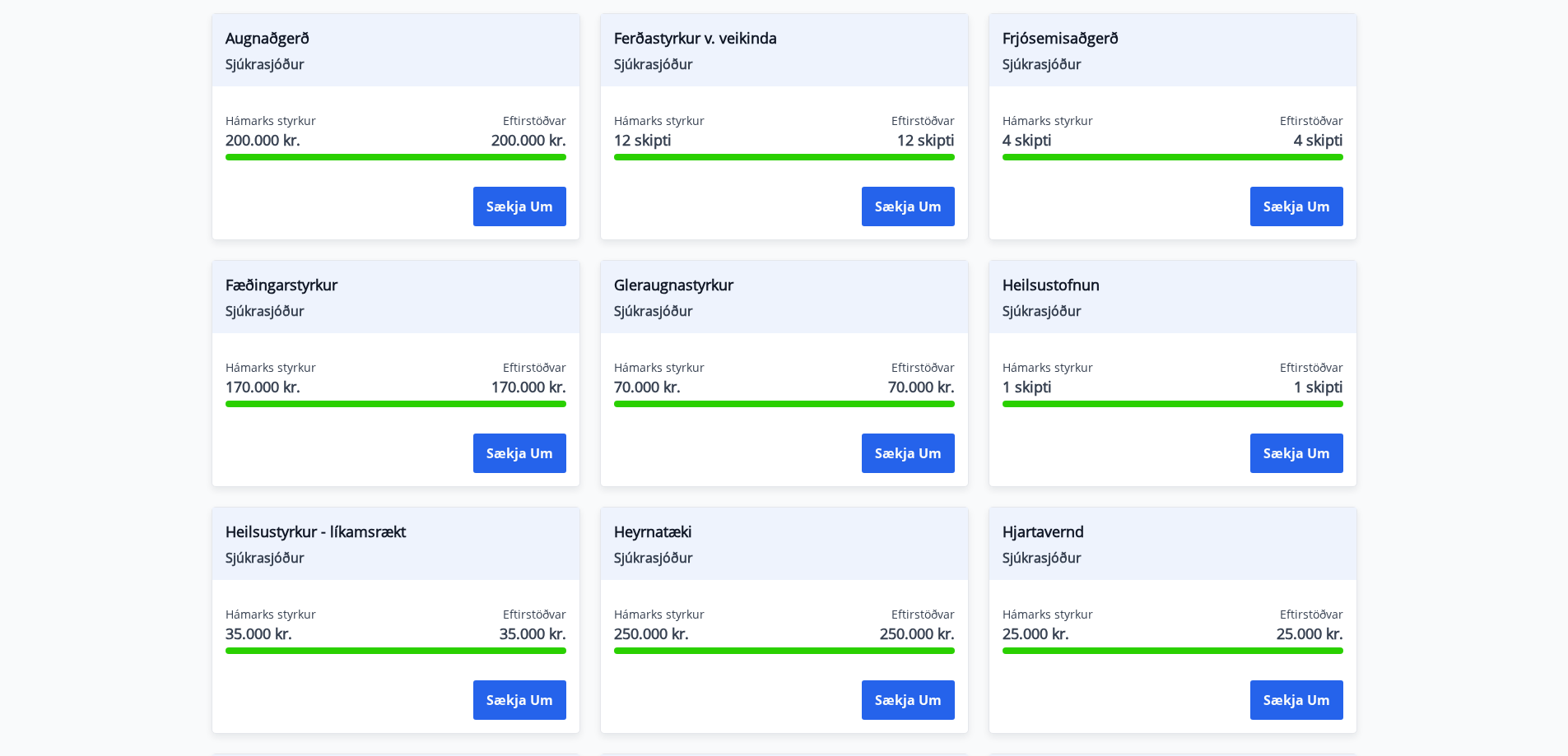
scroll to position [393, 0]
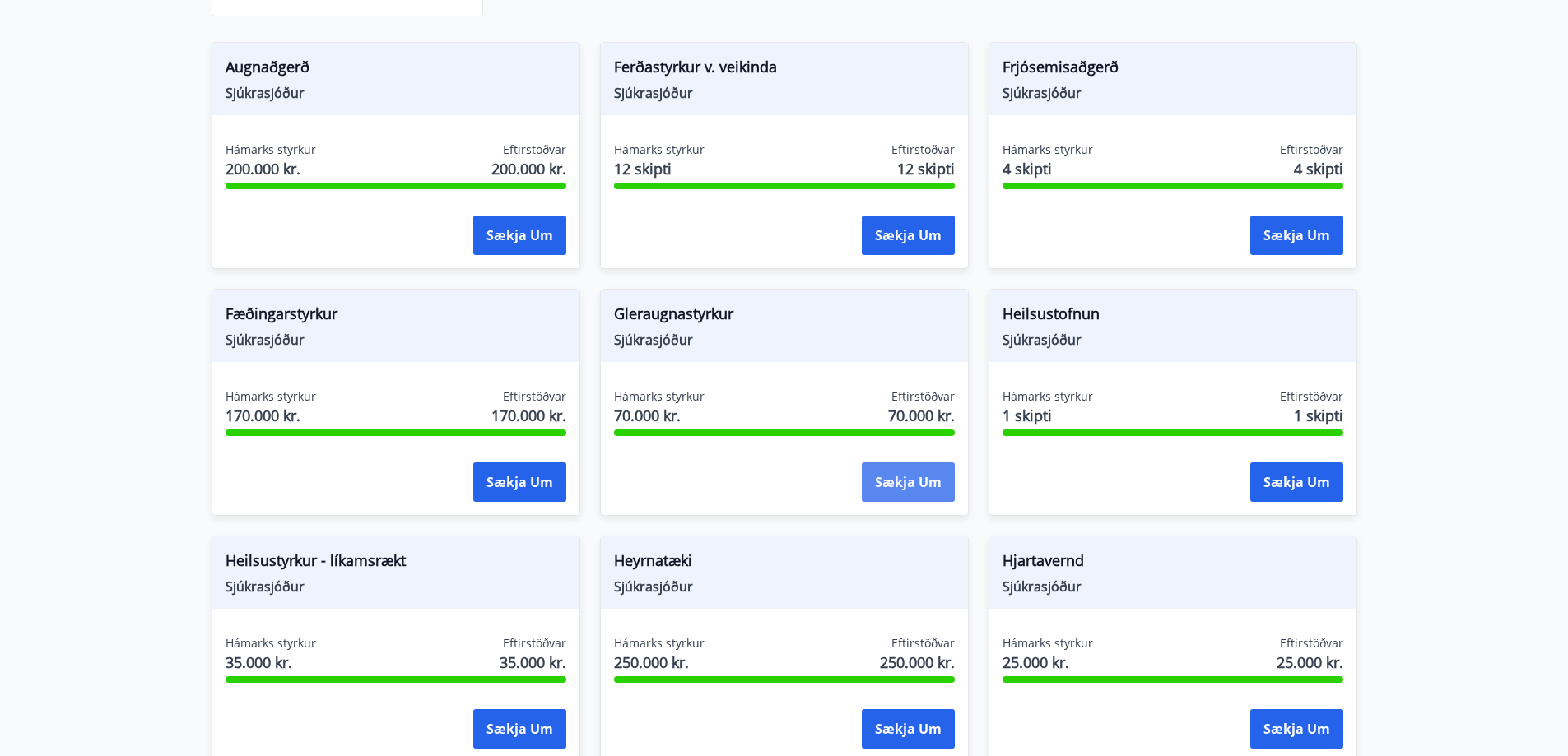
click at [910, 478] on button "Sækja um" at bounding box center [908, 482] width 93 height 40
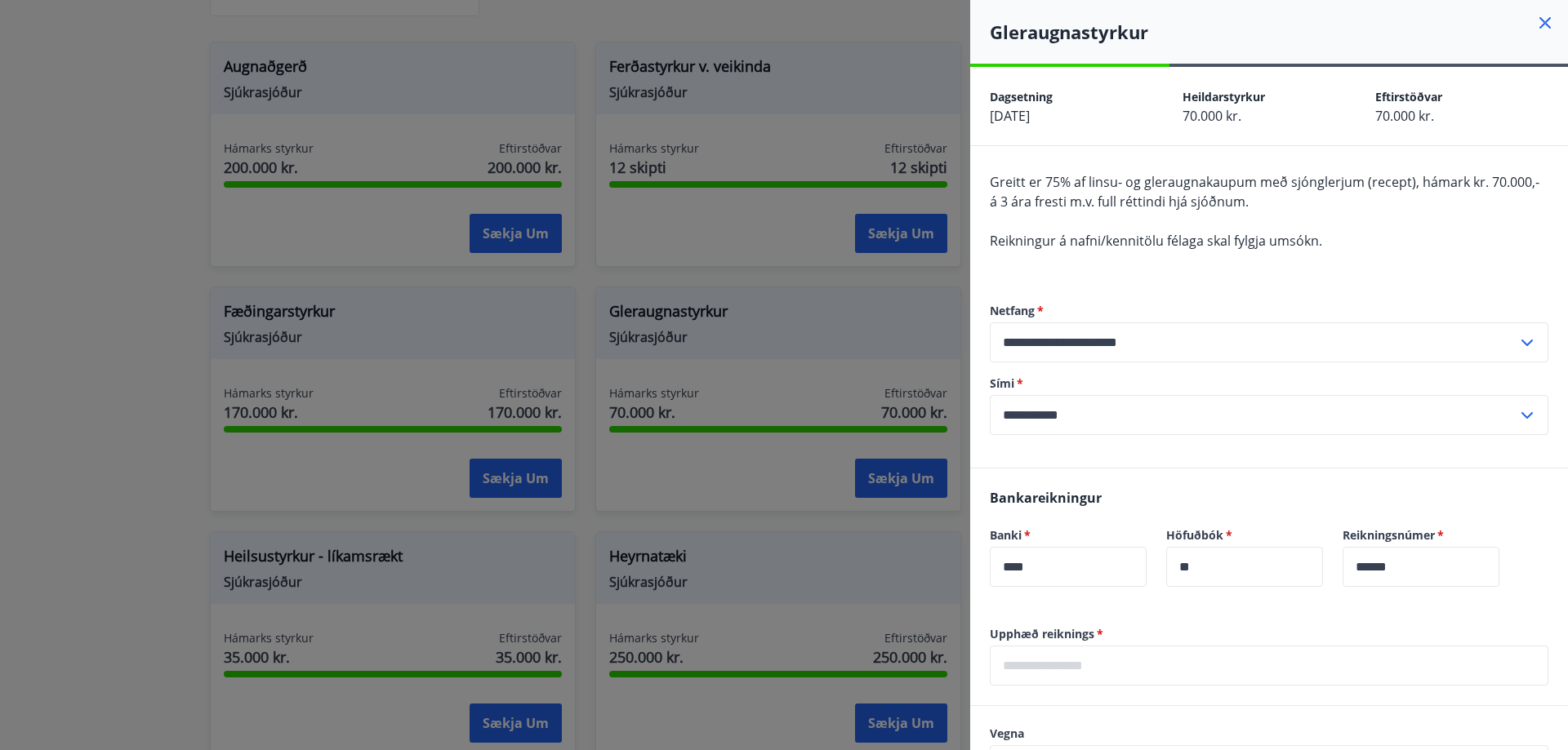
click at [1536, 15] on icon at bounding box center [1545, 23] width 19 height 19
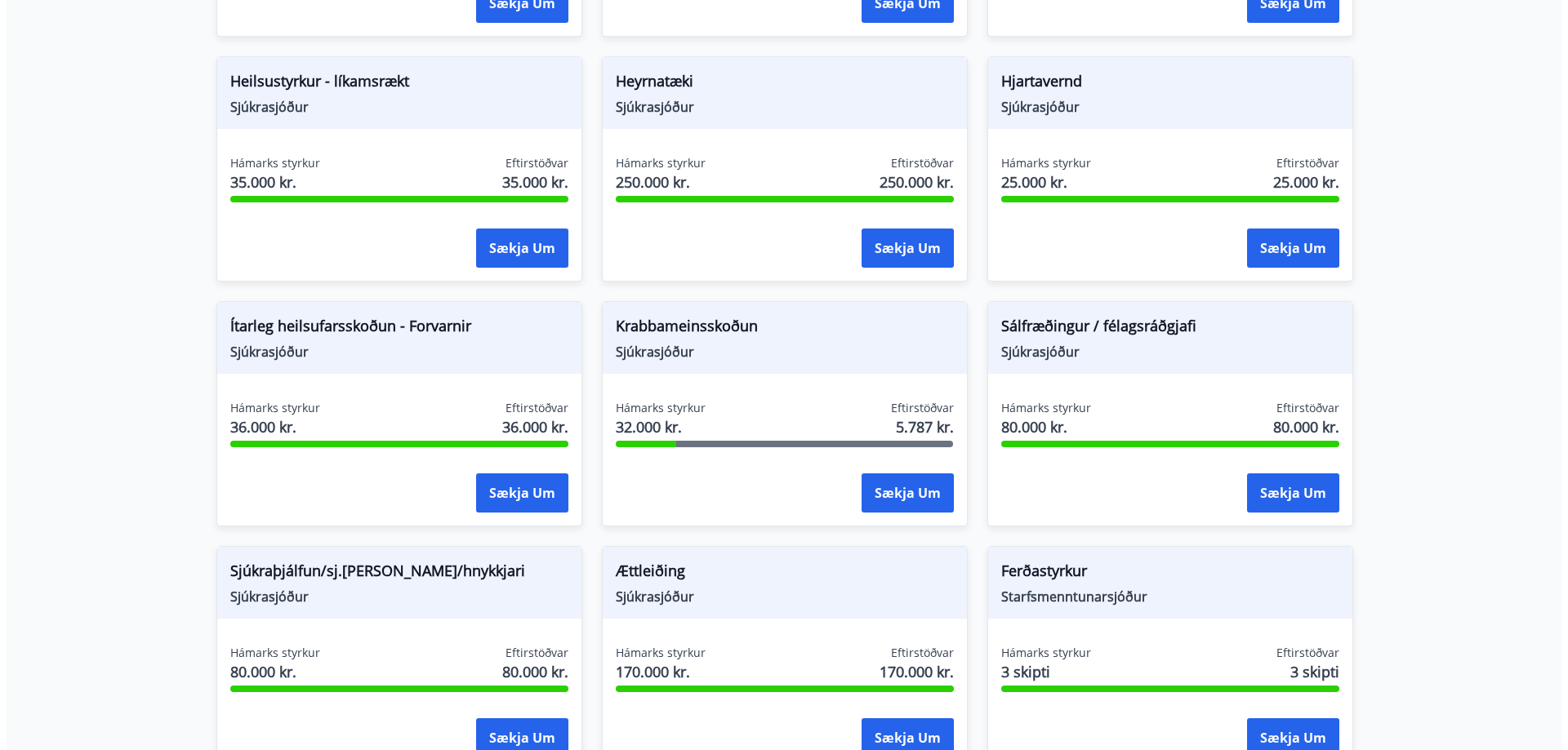
scroll to position [1043, 0]
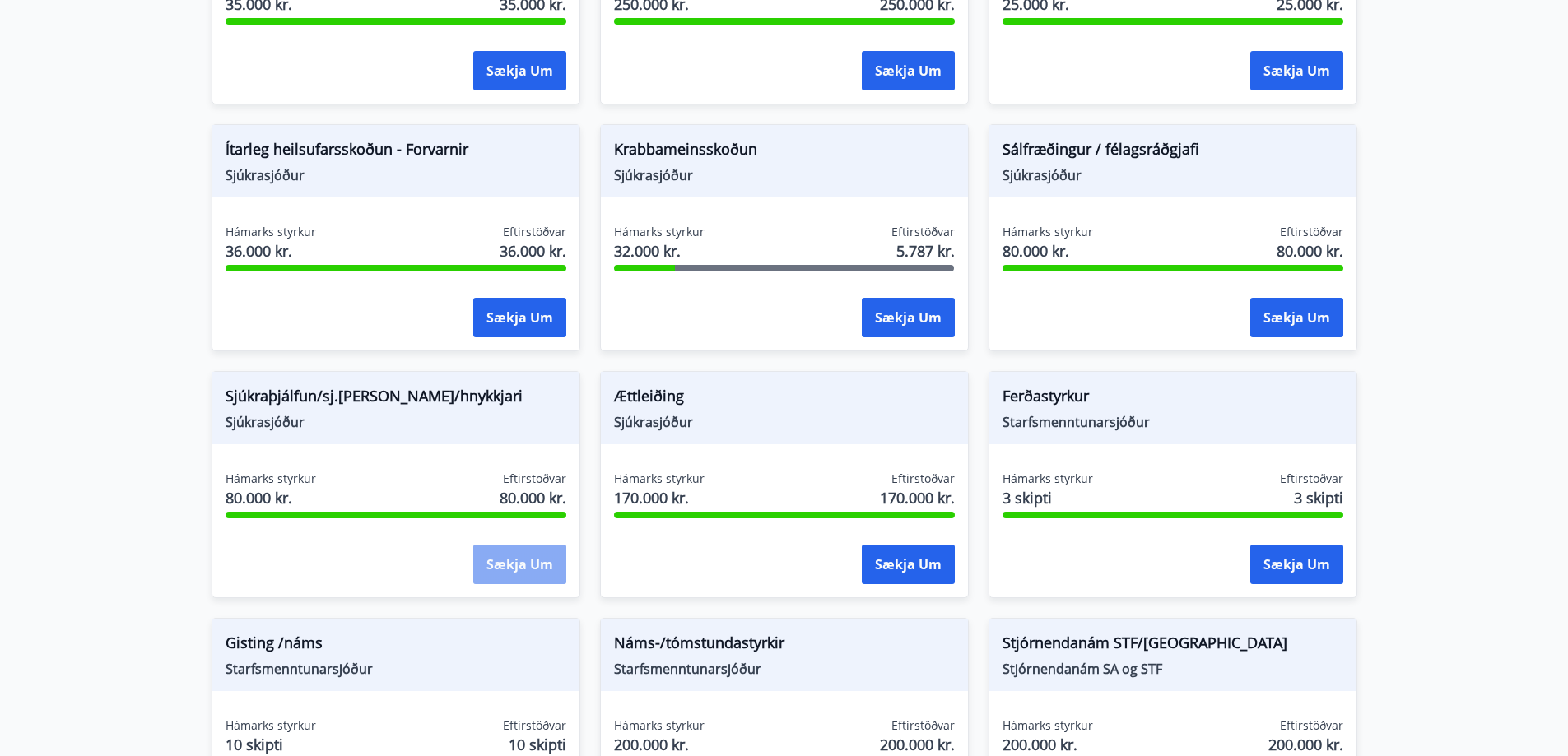
click at [519, 562] on button "Sækja um" at bounding box center [520, 564] width 93 height 40
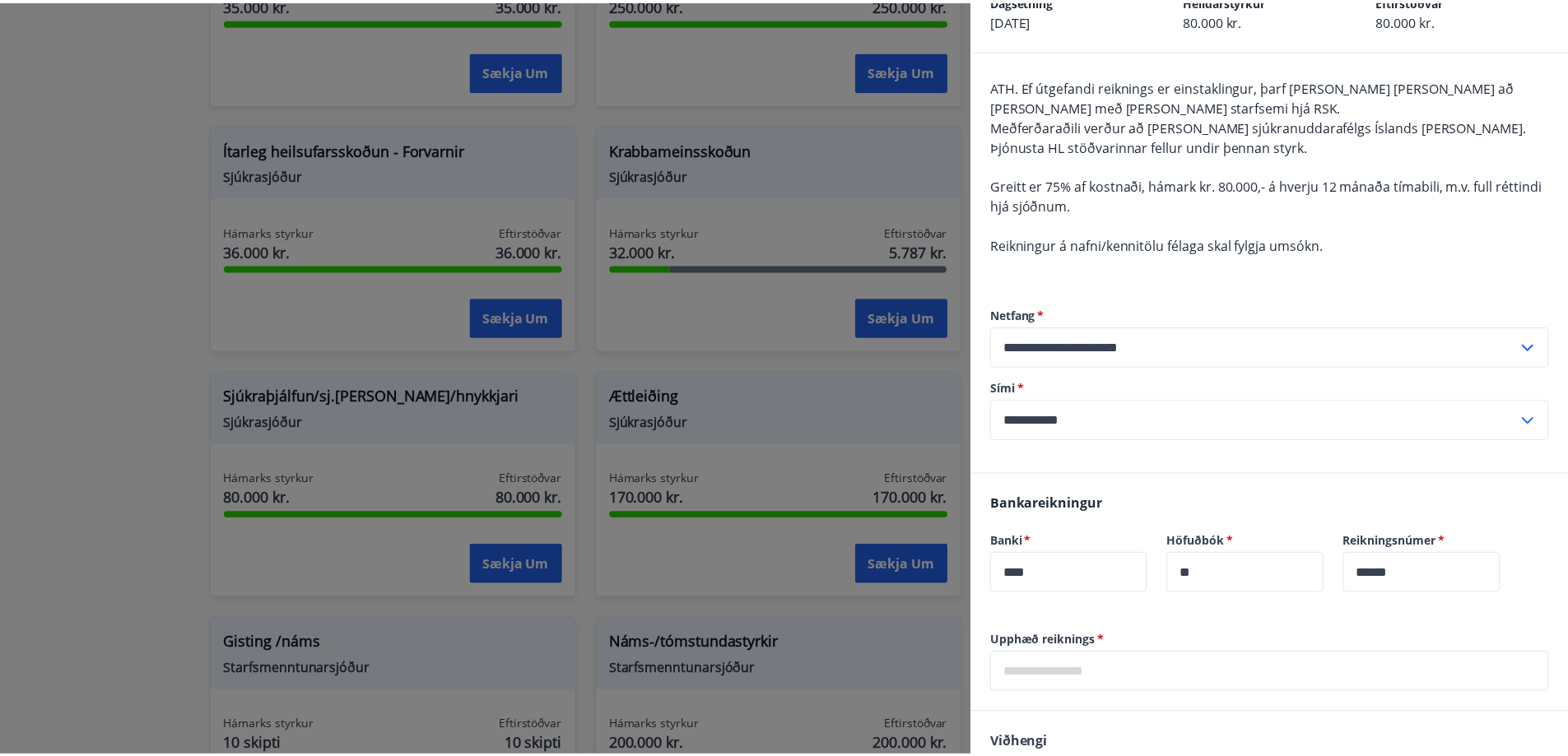
scroll to position [0, 0]
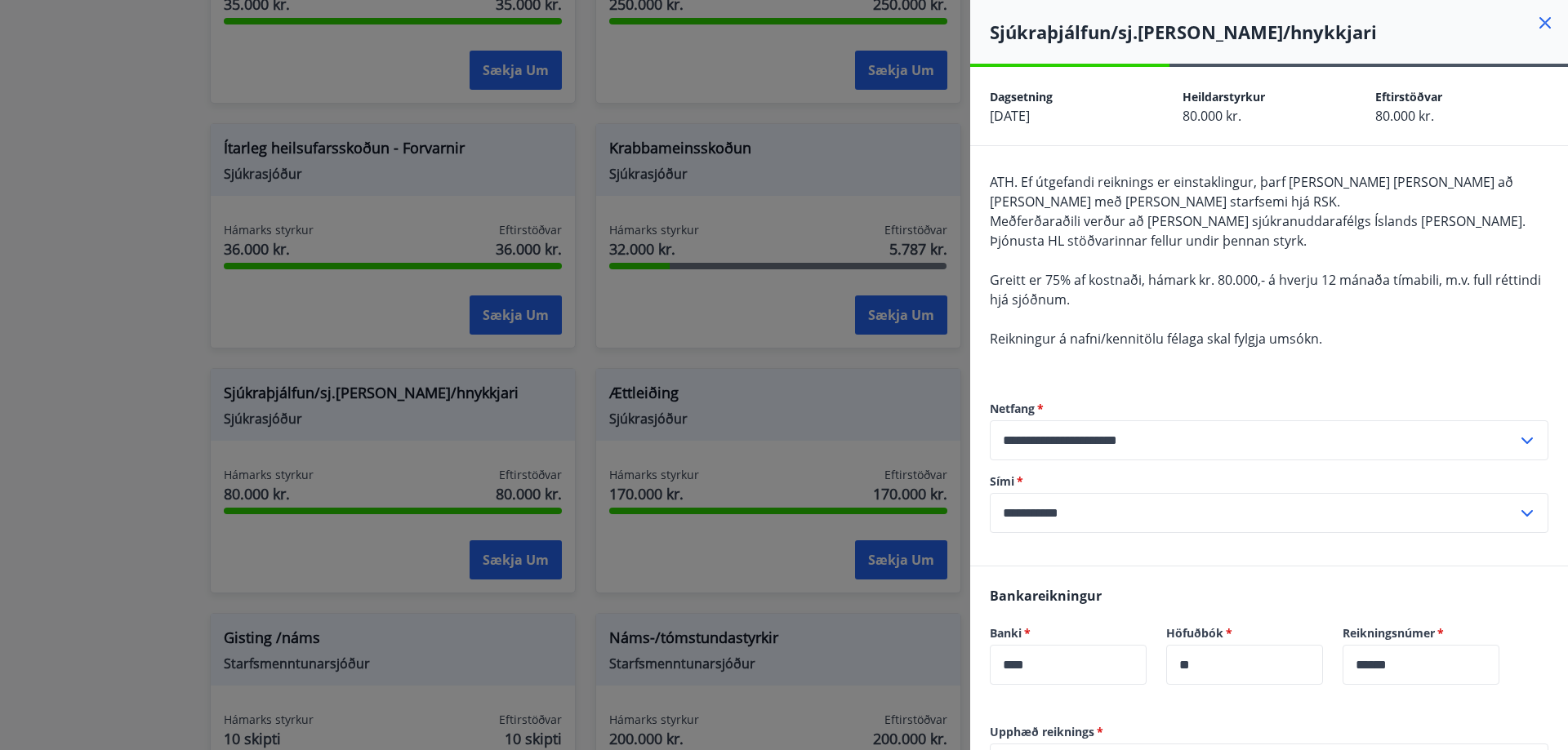
click at [1535, 18] on icon at bounding box center [1545, 23] width 19 height 19
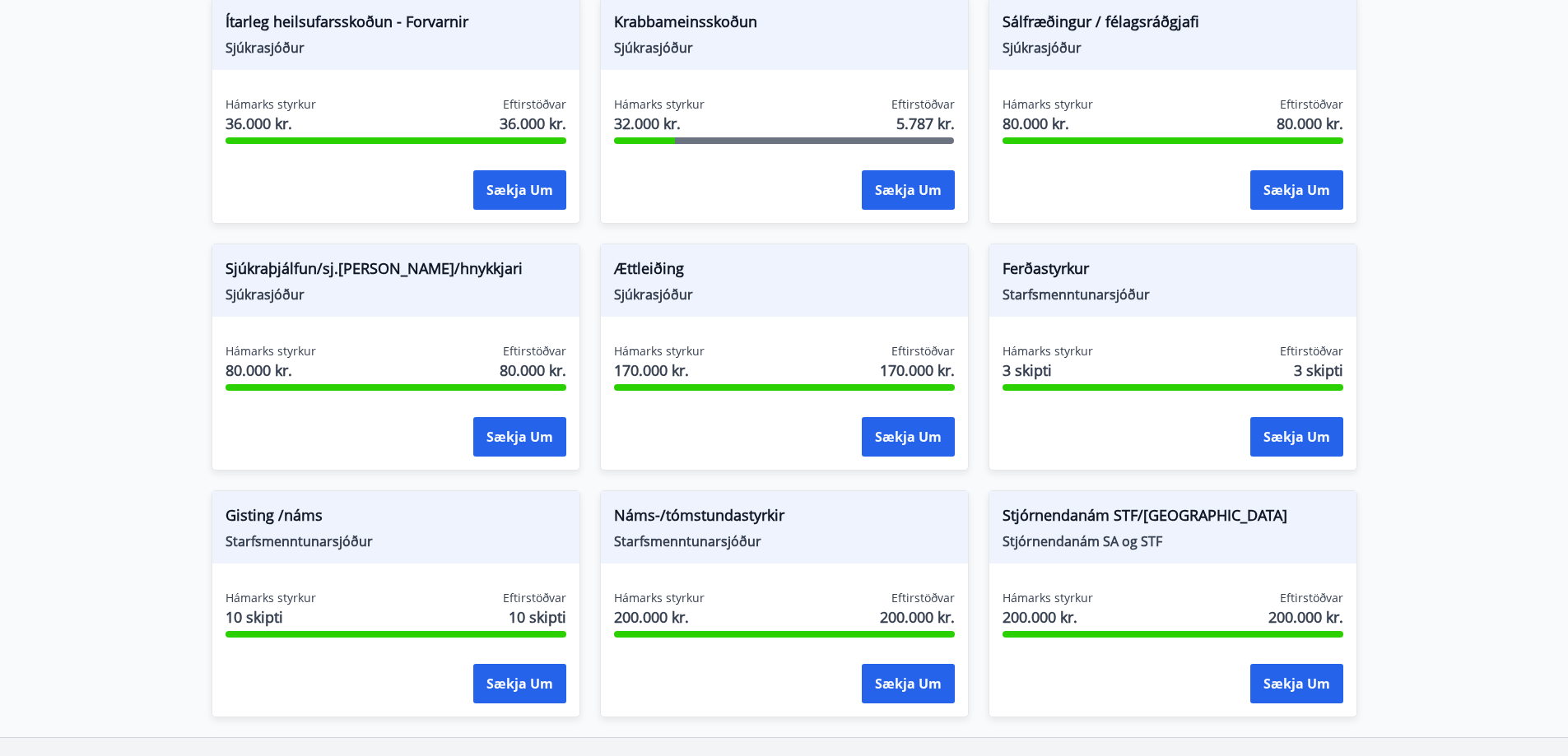
scroll to position [1298, 0]
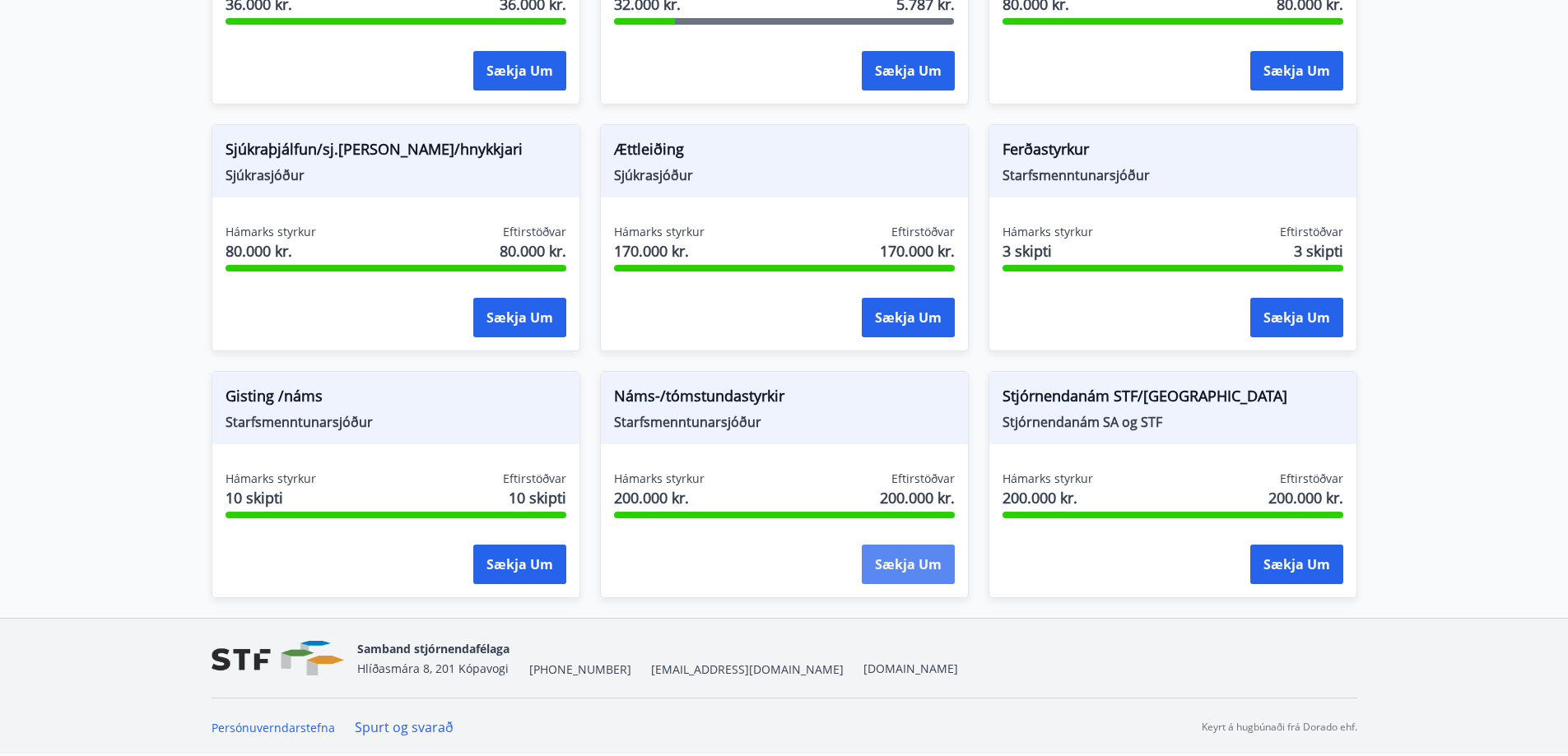
click at [915, 559] on button "Sækja um" at bounding box center [908, 564] width 93 height 40
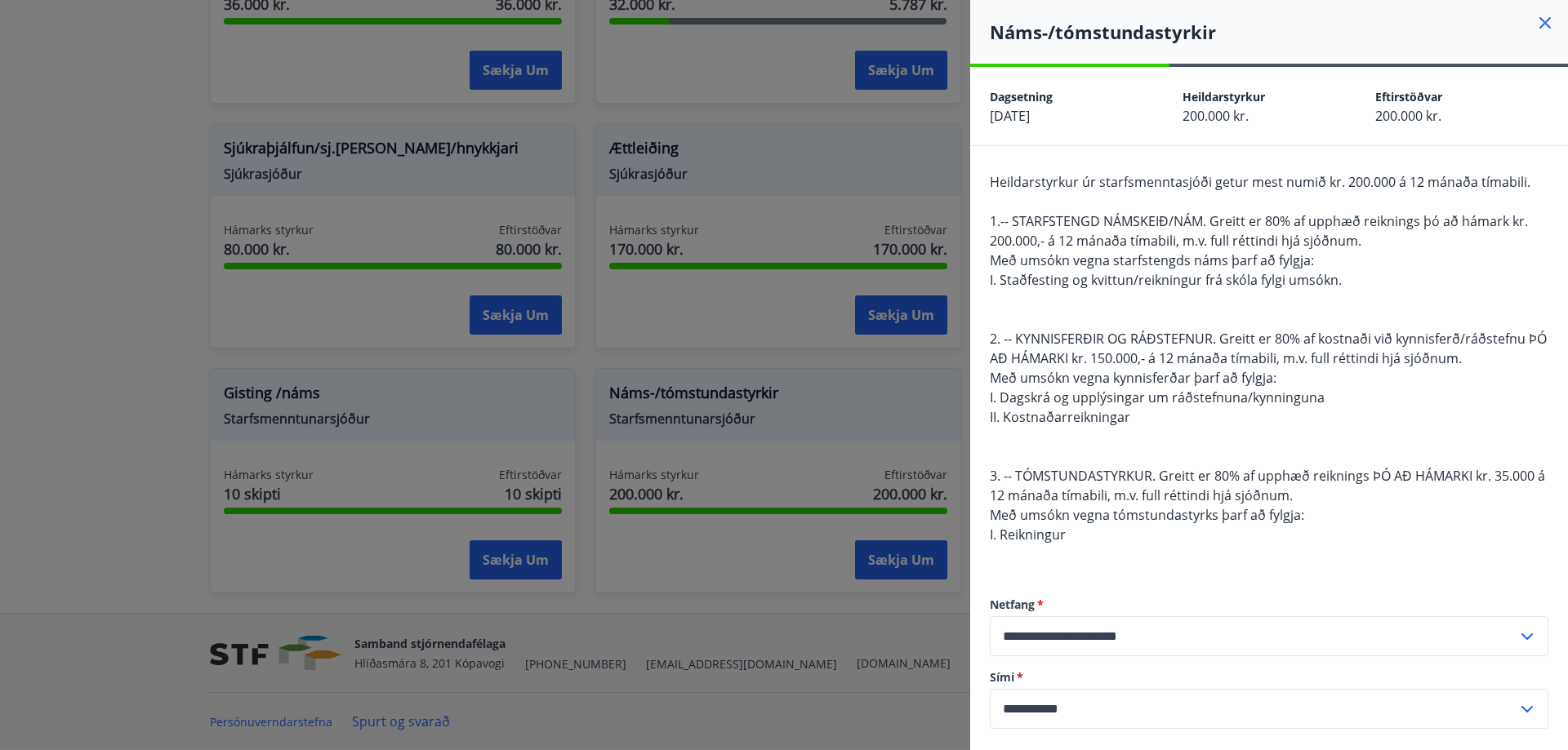
click at [1535, 23] on icon at bounding box center [1545, 23] width 19 height 19
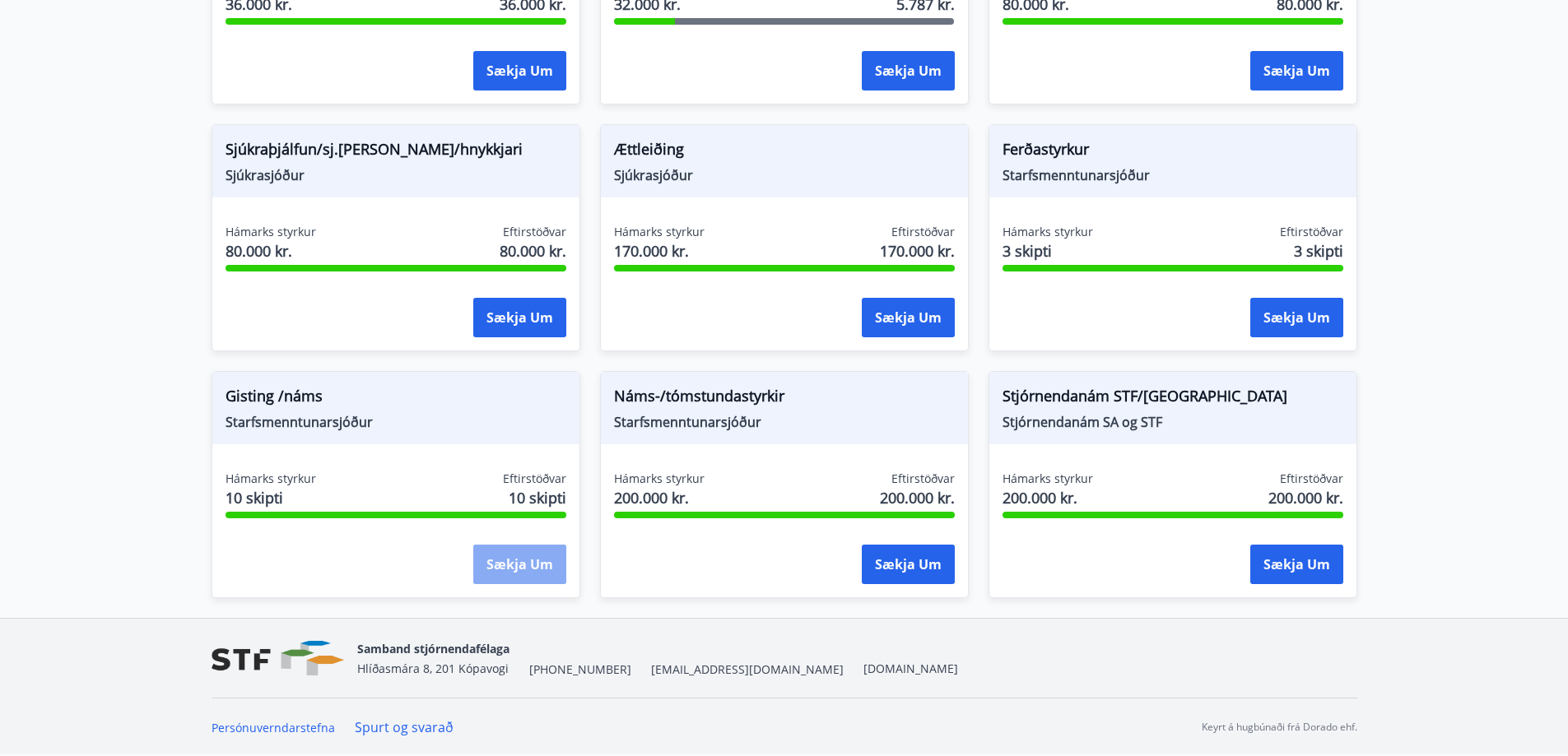
click at [520, 563] on button "Sækja um" at bounding box center [520, 564] width 93 height 40
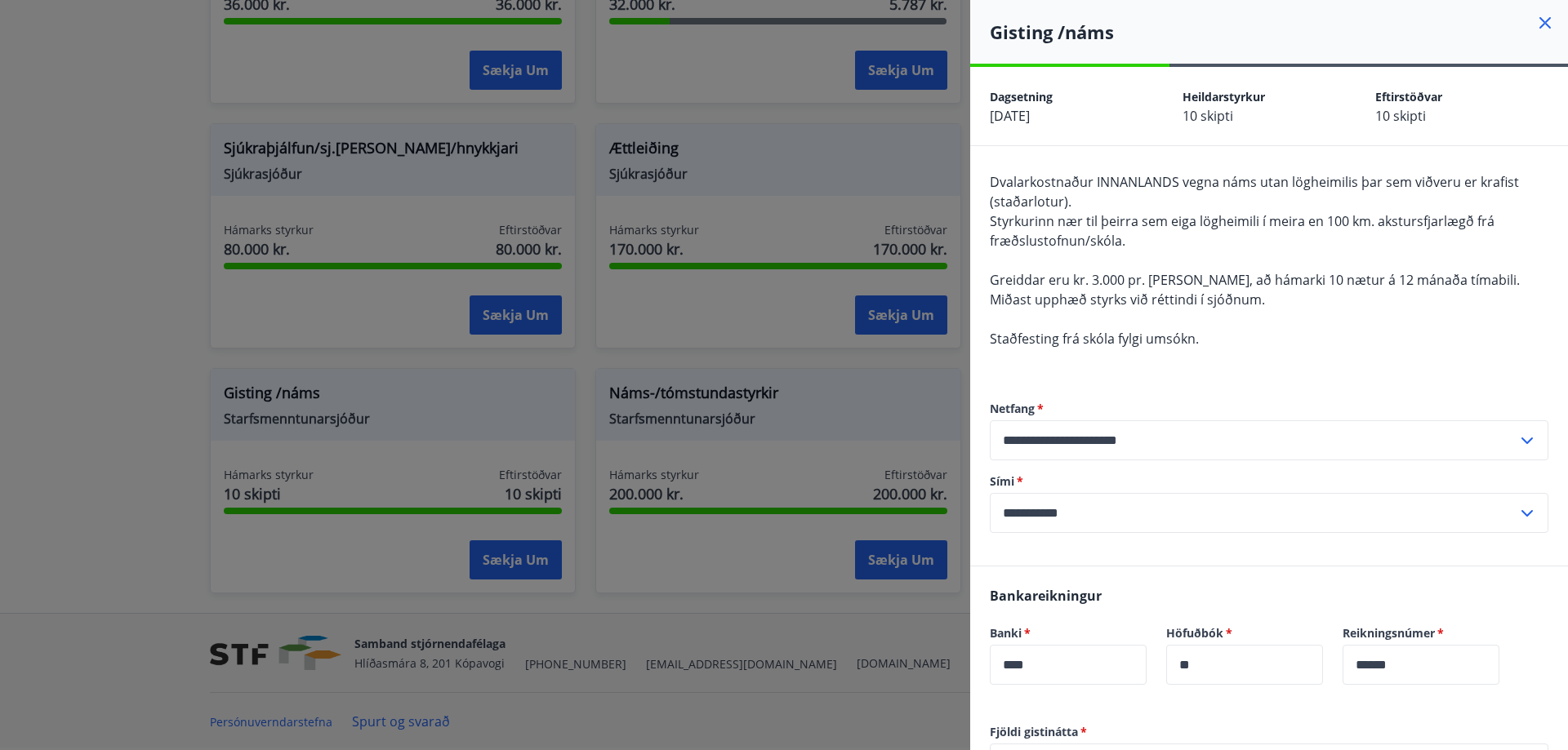
click at [1539, 20] on icon at bounding box center [1545, 23] width 12 height 12
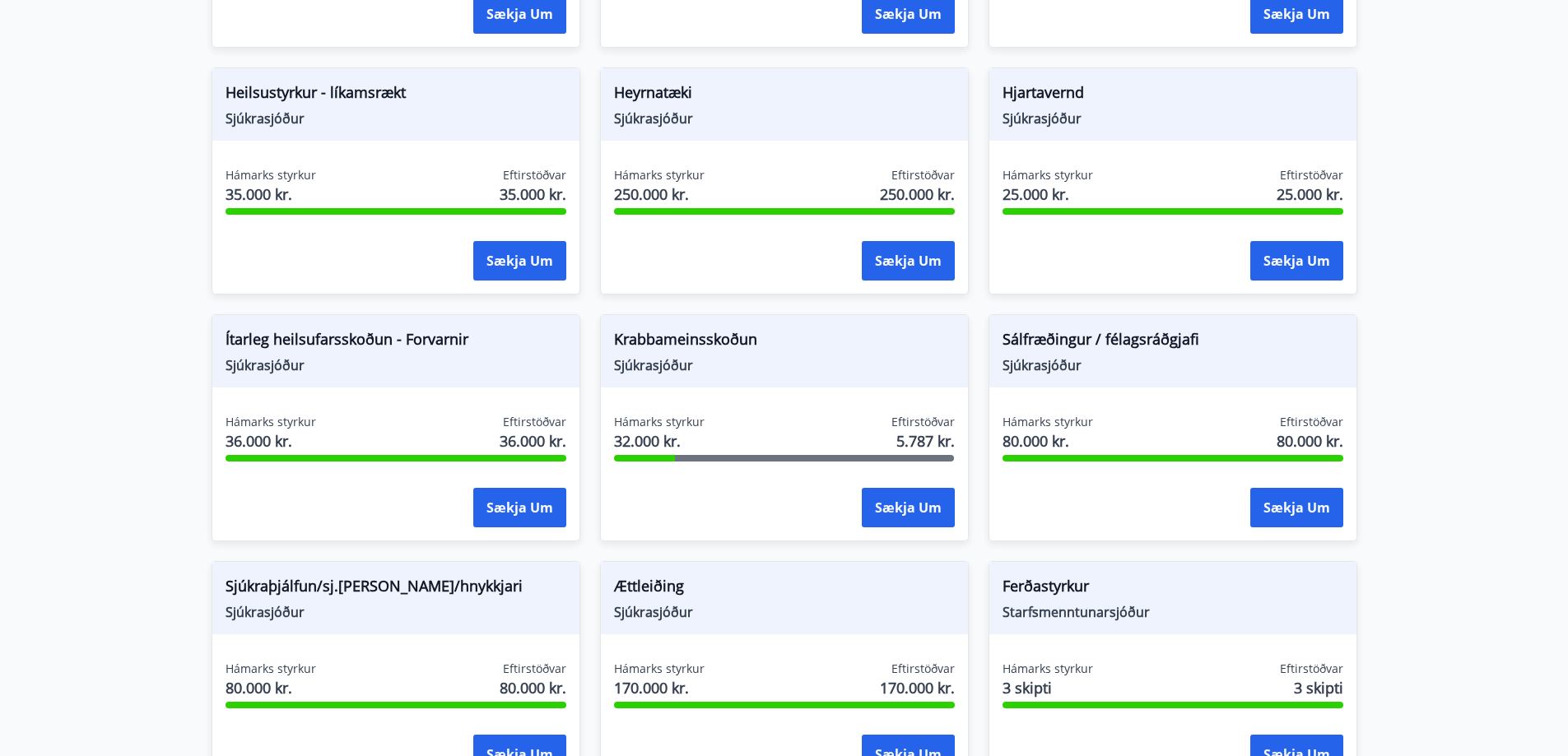
scroll to position [722, 0]
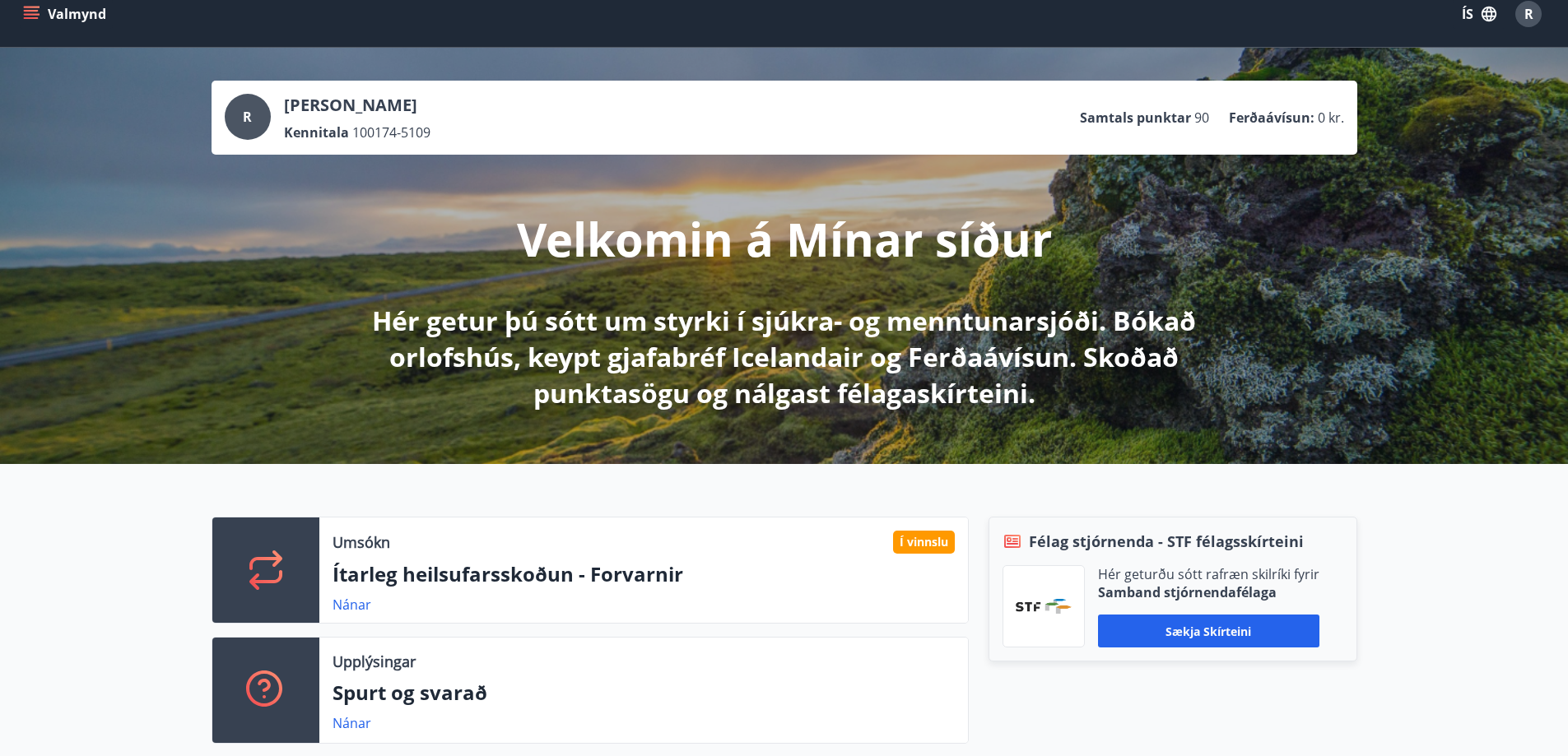
scroll to position [165, 0]
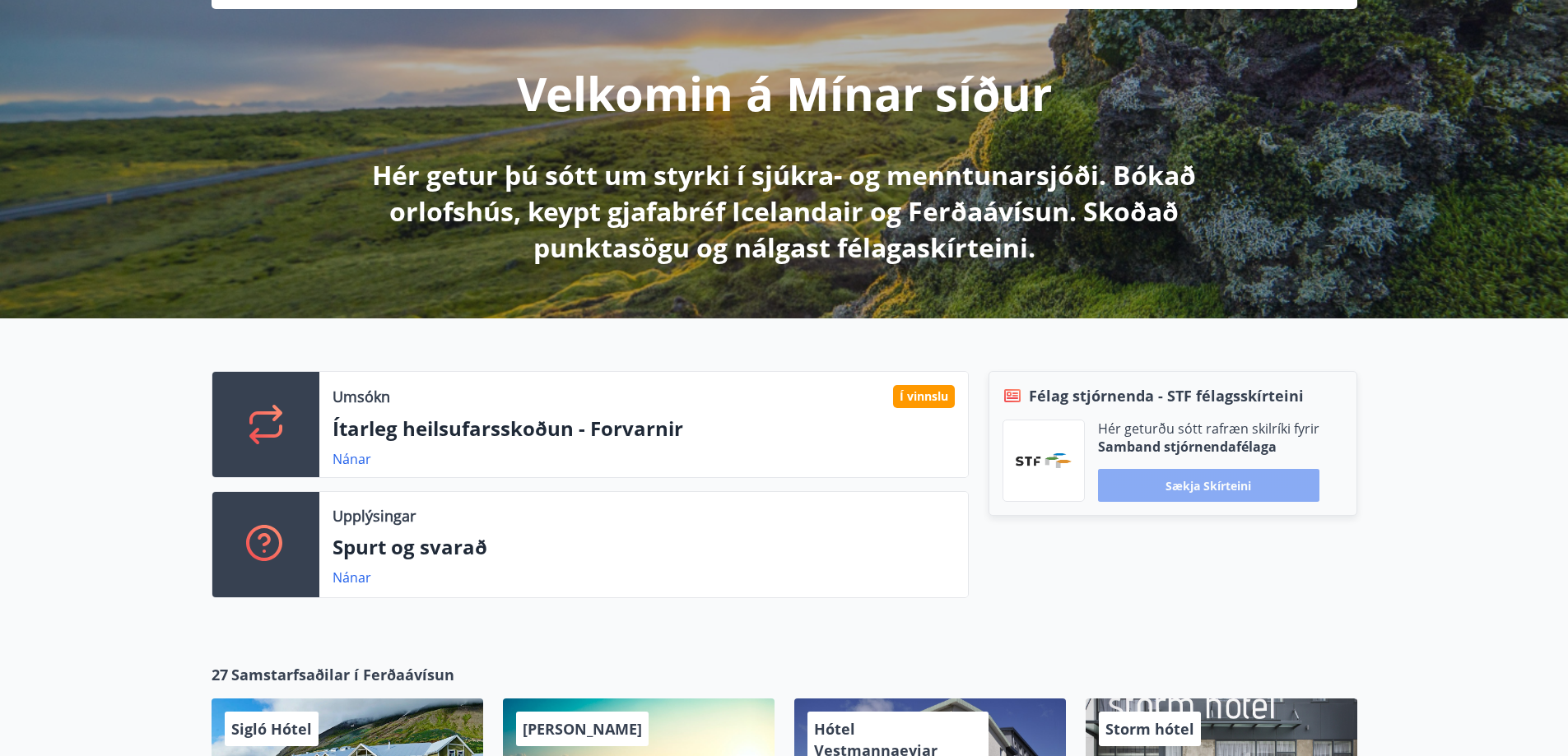
click at [1207, 482] on button "Sækja skírteini" at bounding box center [1208, 486] width 222 height 33
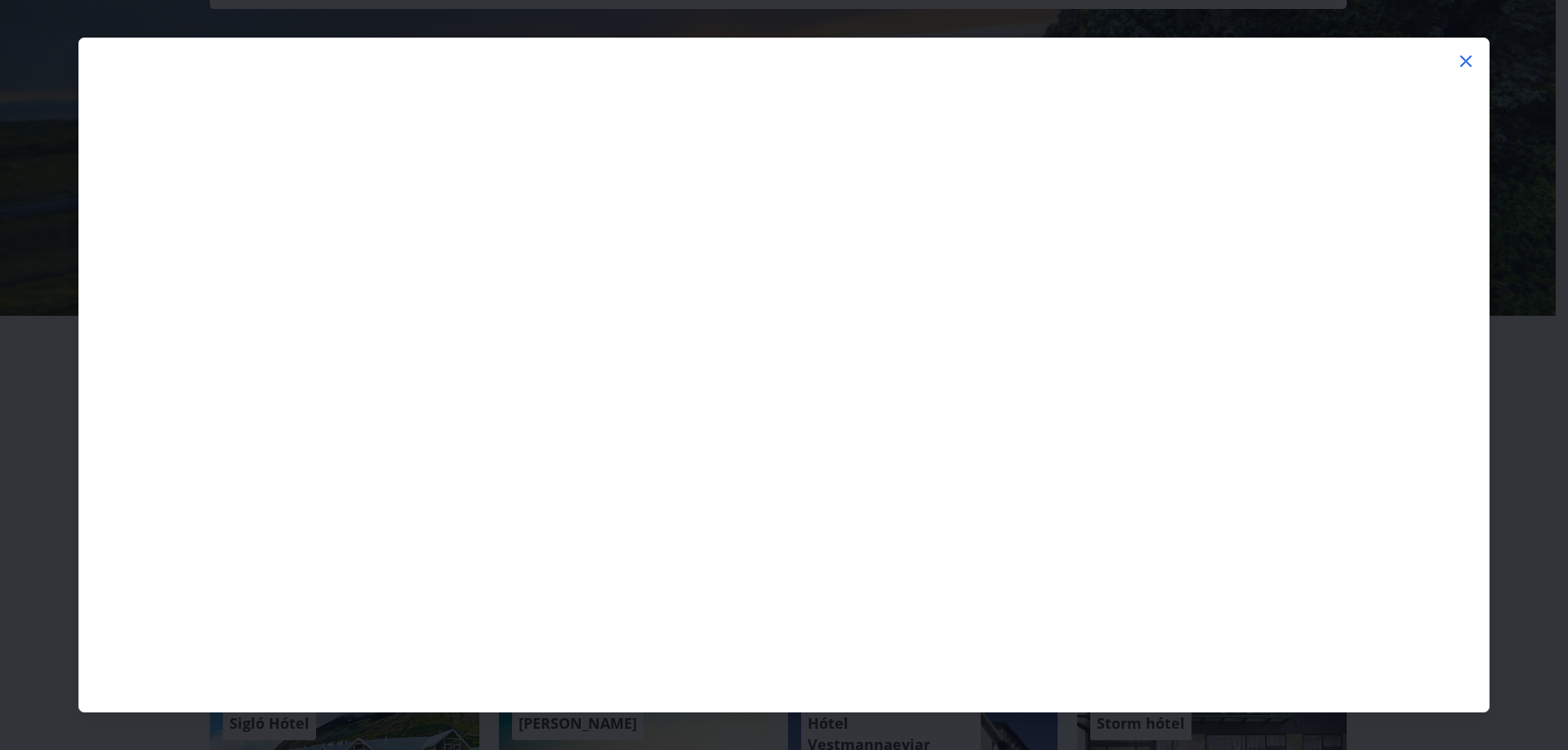
click at [1464, 59] on icon at bounding box center [1465, 61] width 19 height 19
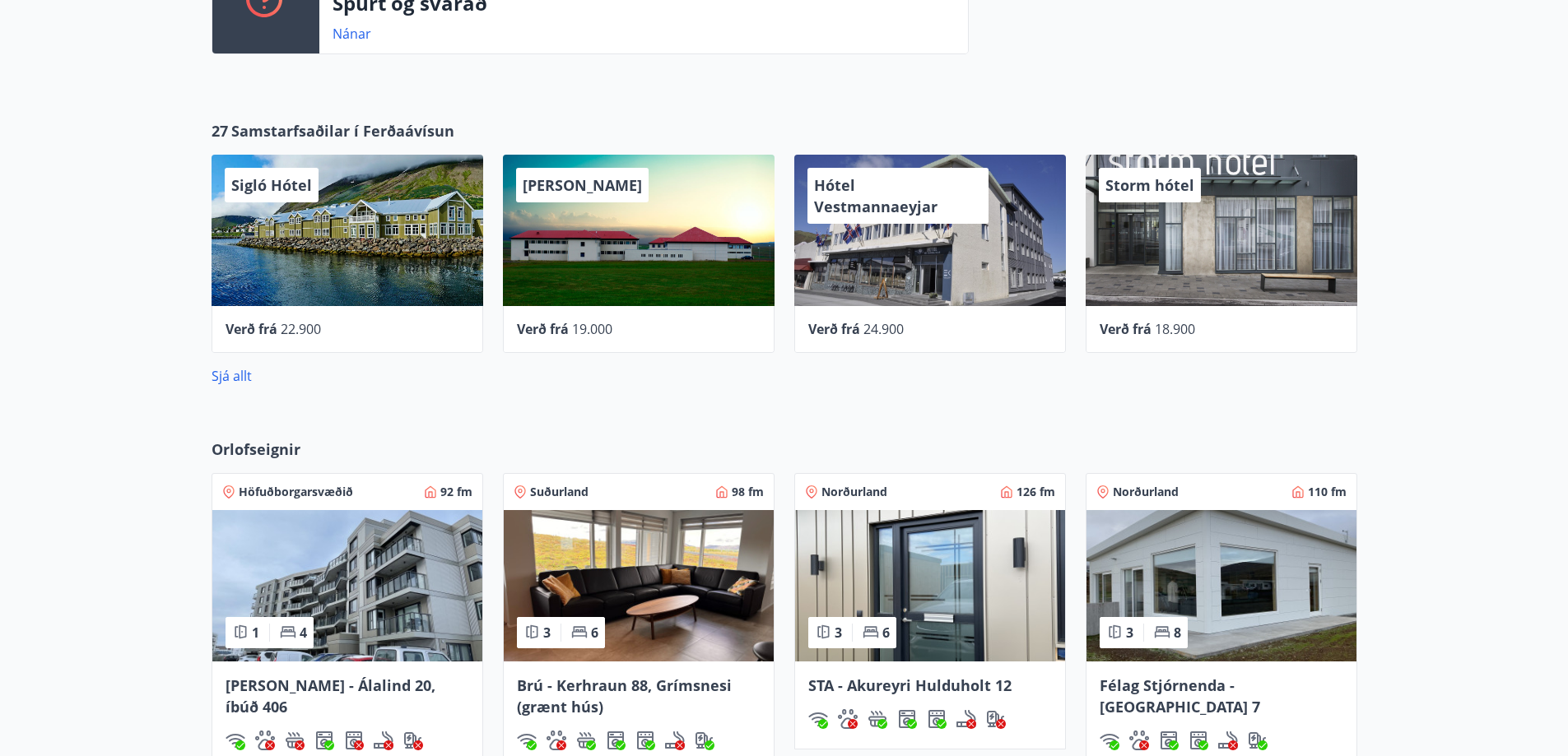
scroll to position [741, 0]
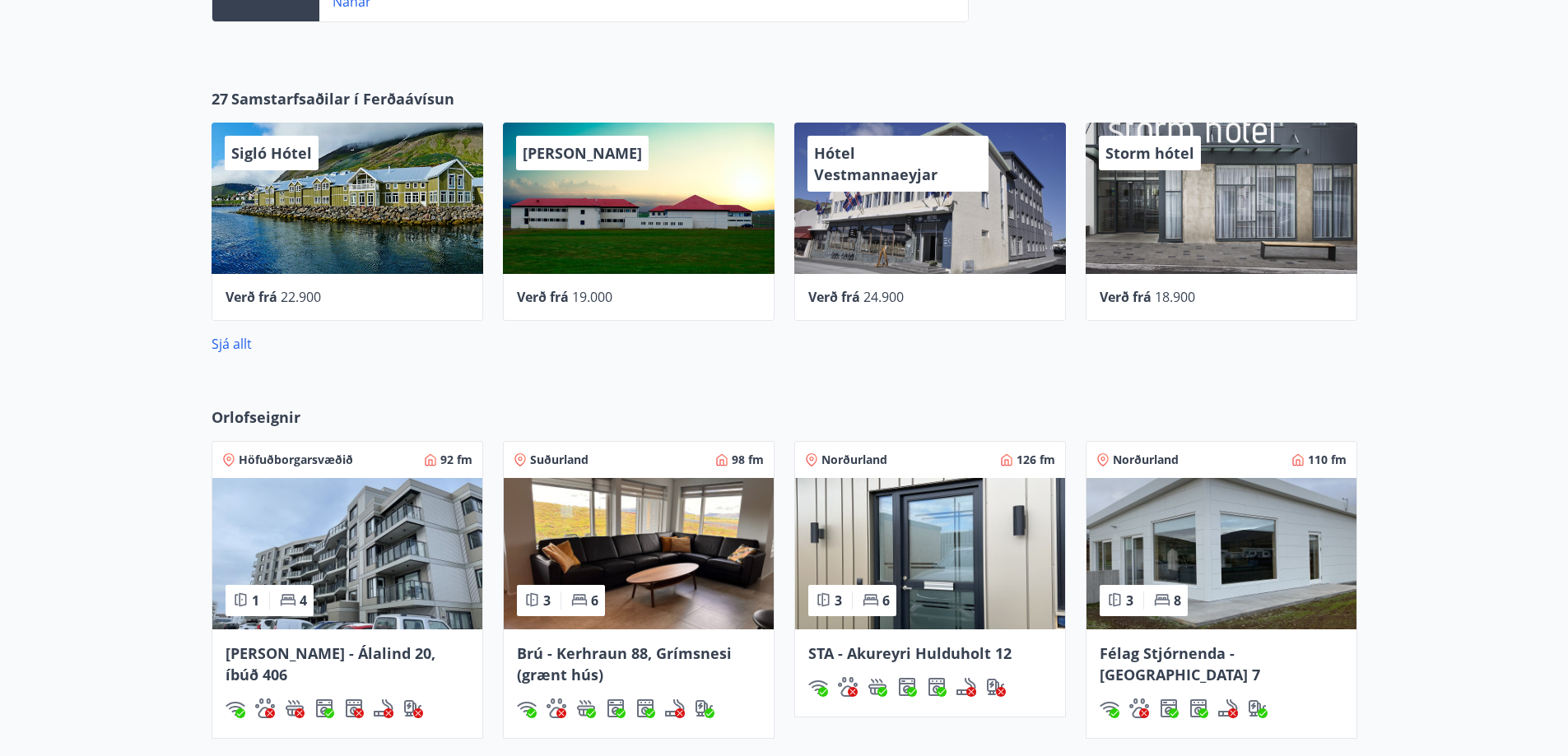
click at [1211, 574] on img at bounding box center [1221, 554] width 270 height 151
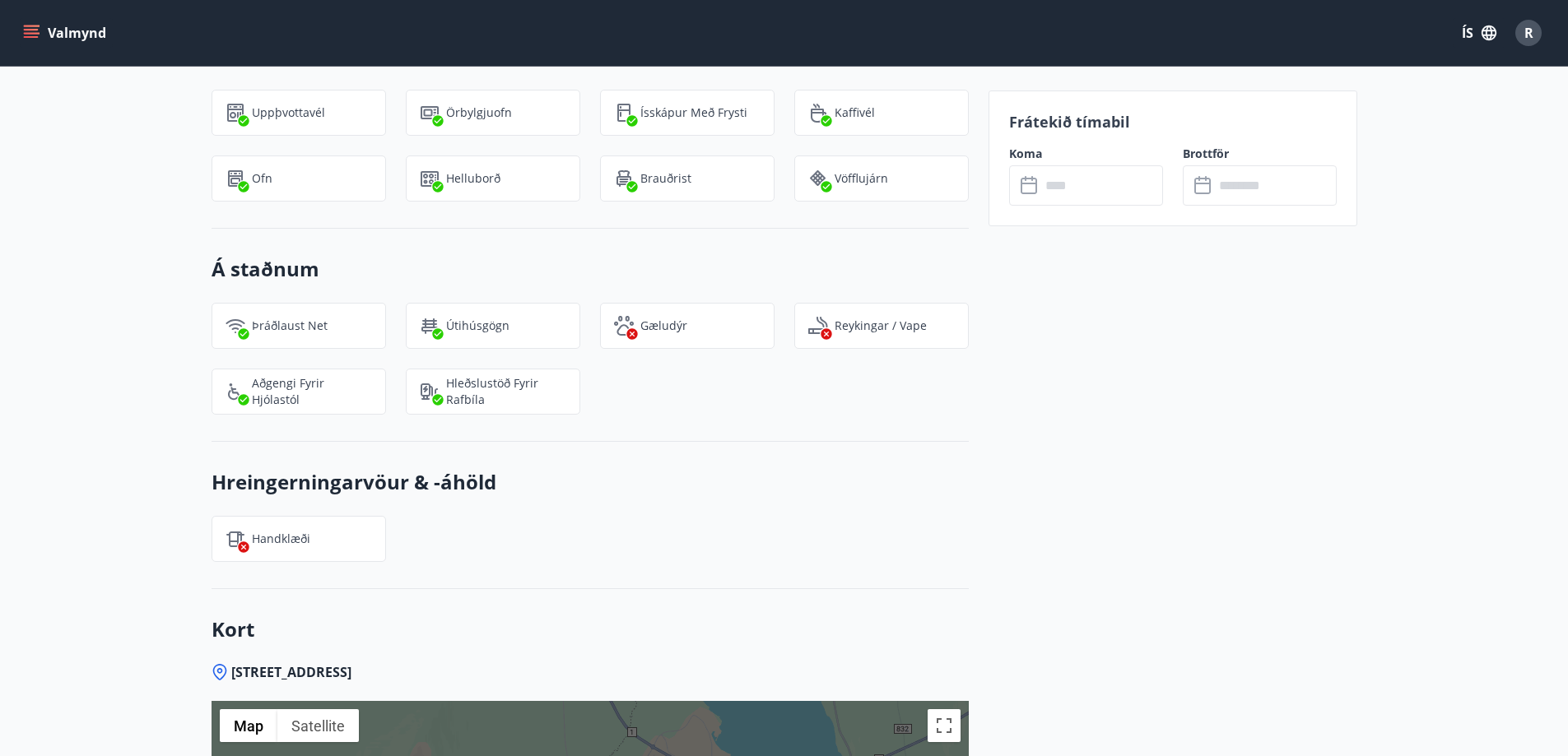
scroll to position [1750, 0]
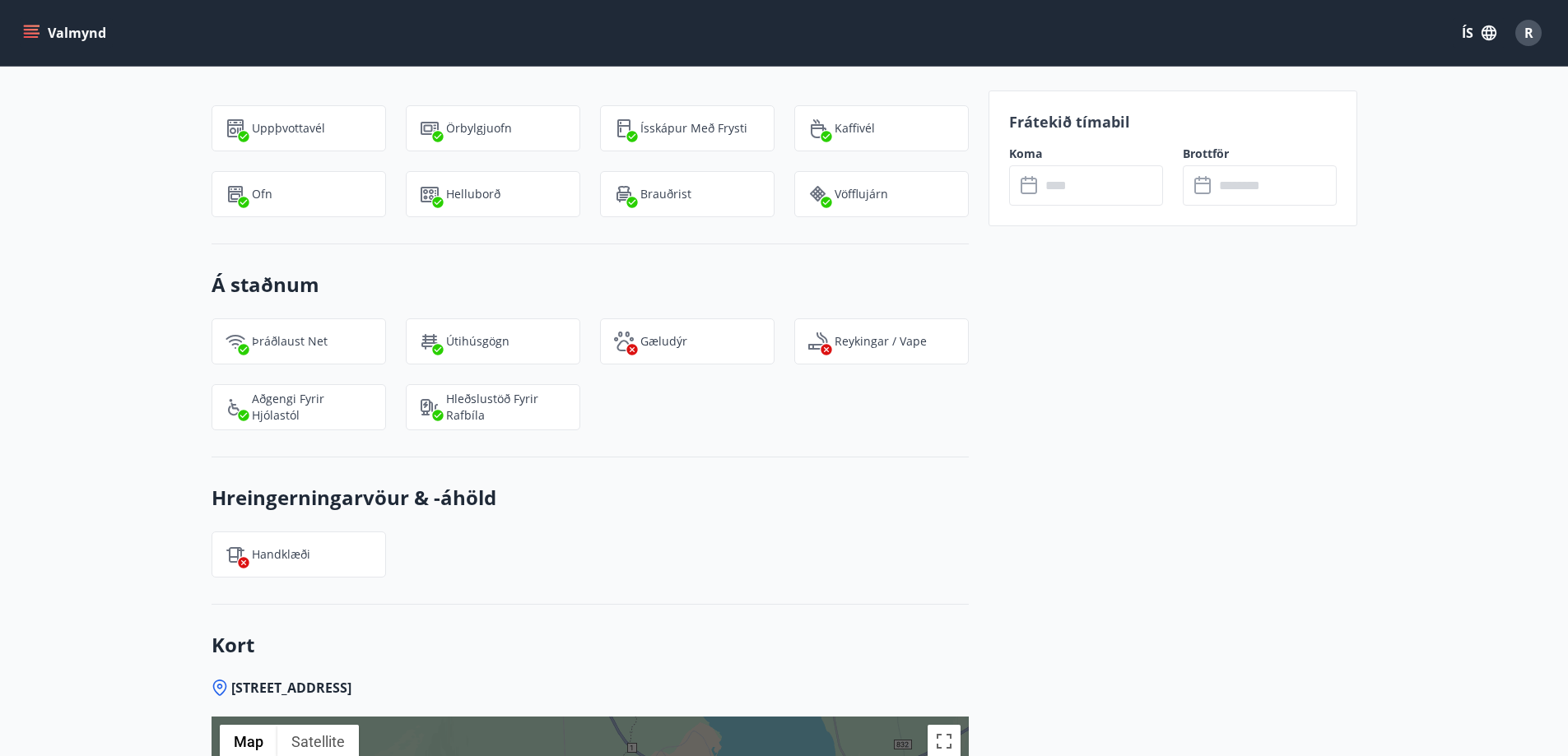
click at [1070, 191] on input "text" at bounding box center [1101, 186] width 123 height 41
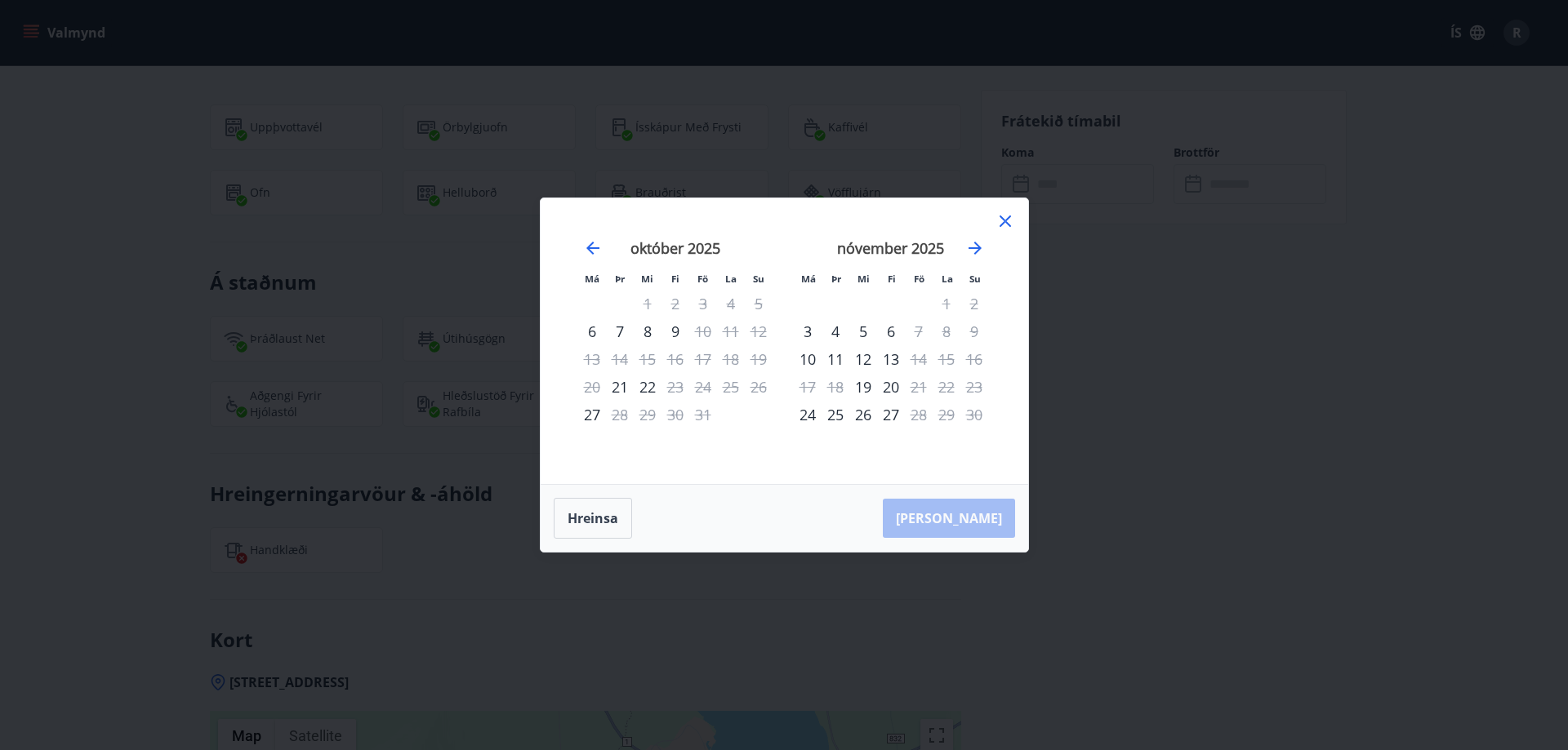
click at [1003, 217] on icon at bounding box center [1004, 221] width 19 height 19
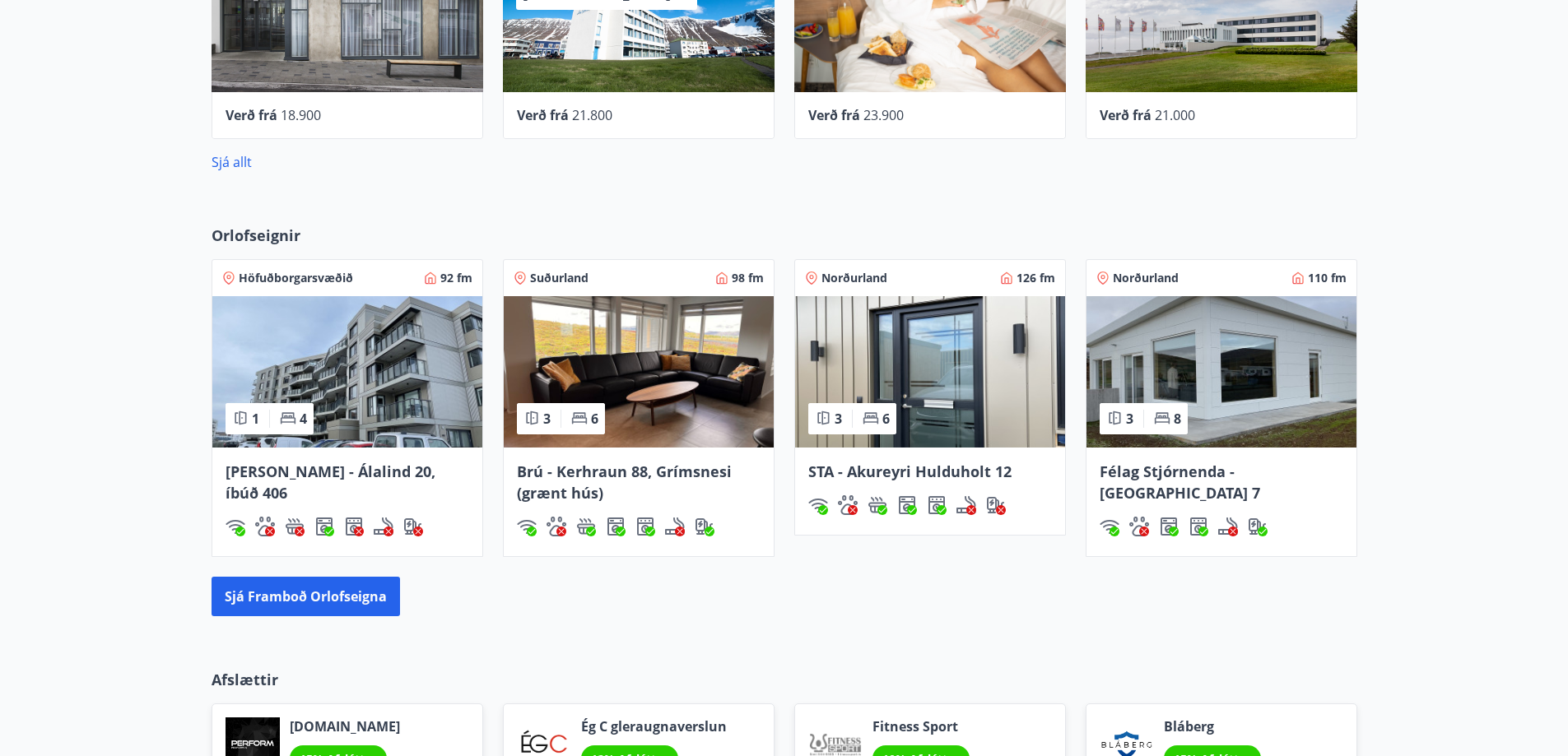
scroll to position [1074, 0]
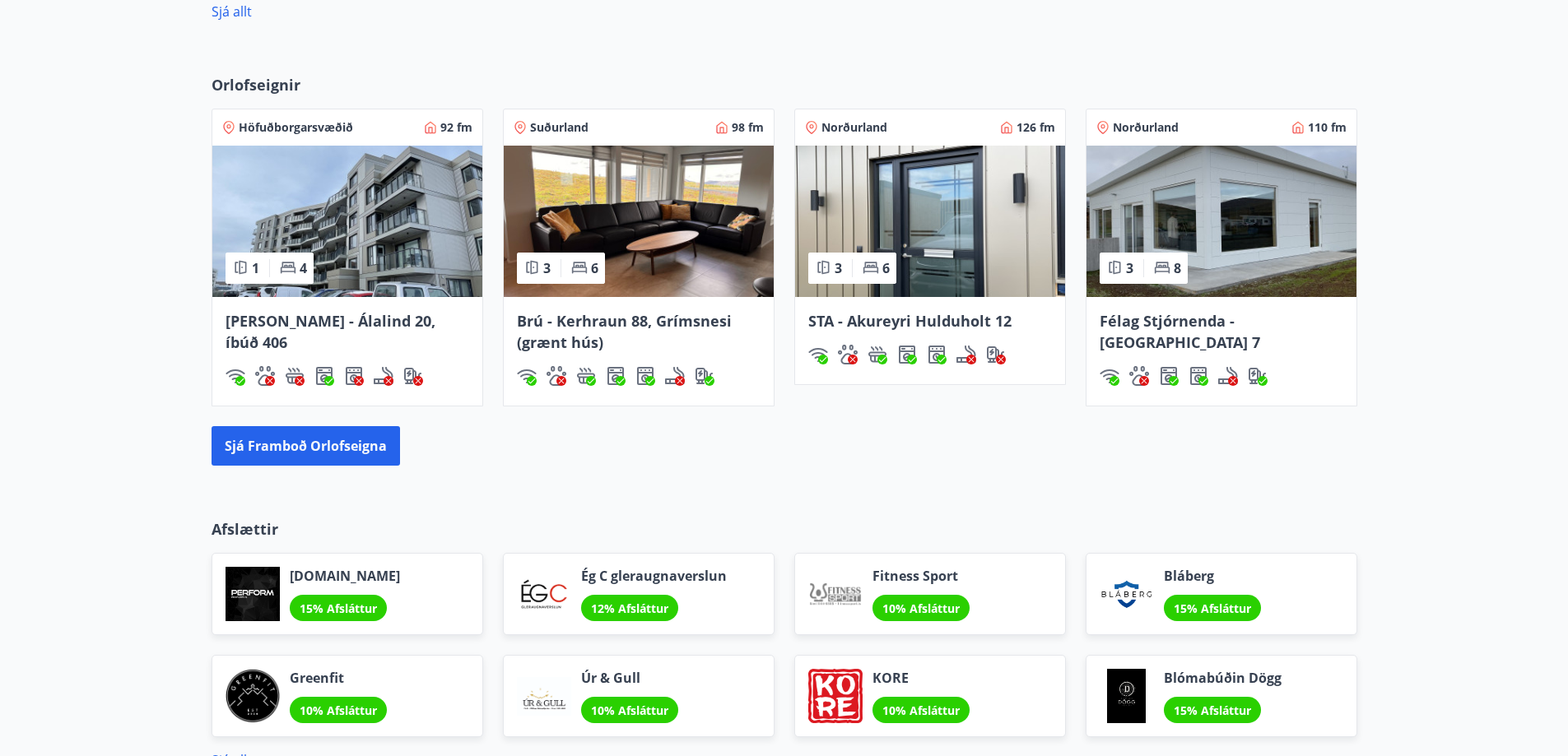
click at [964, 234] on img at bounding box center [929, 221] width 270 height 151
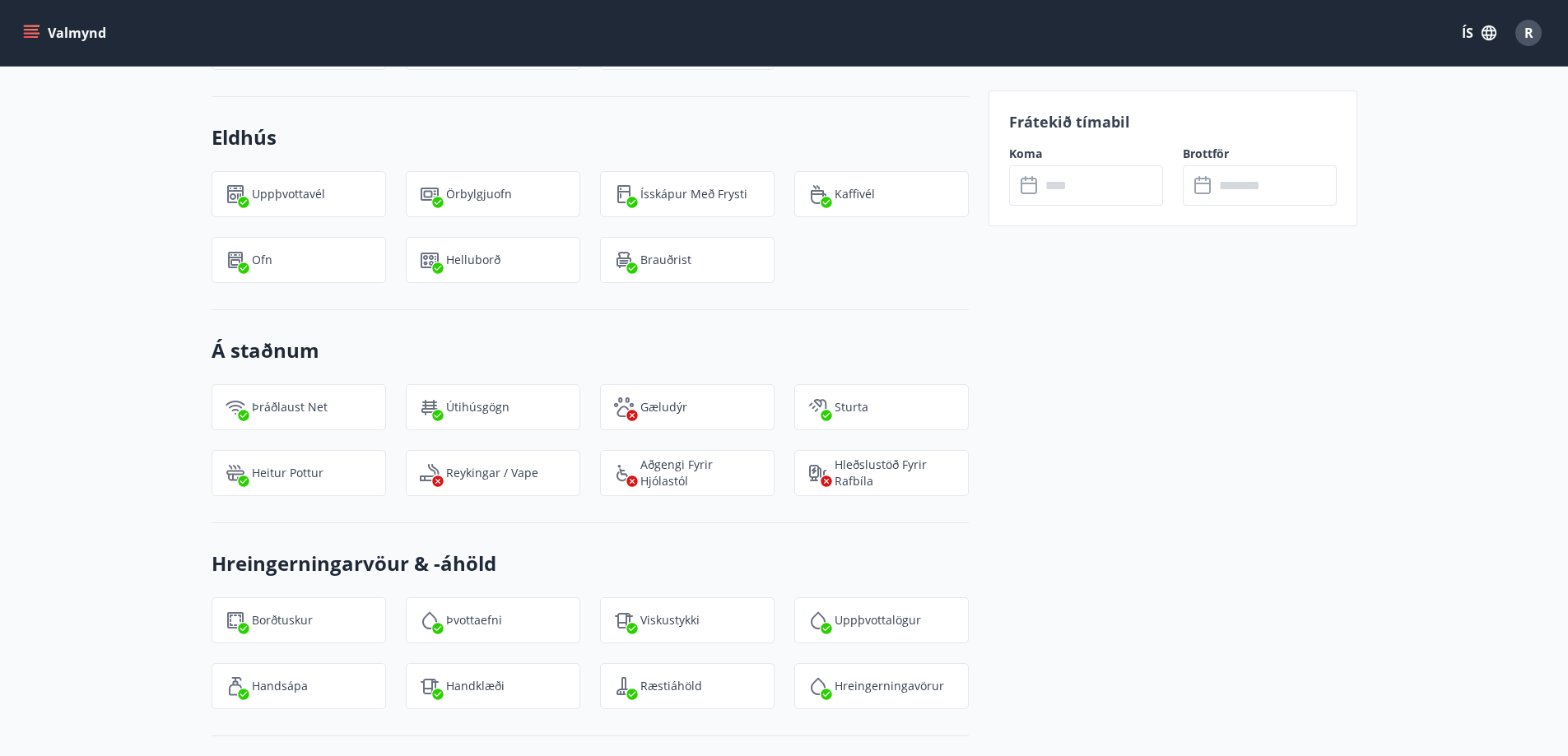
scroll to position [1481, 0]
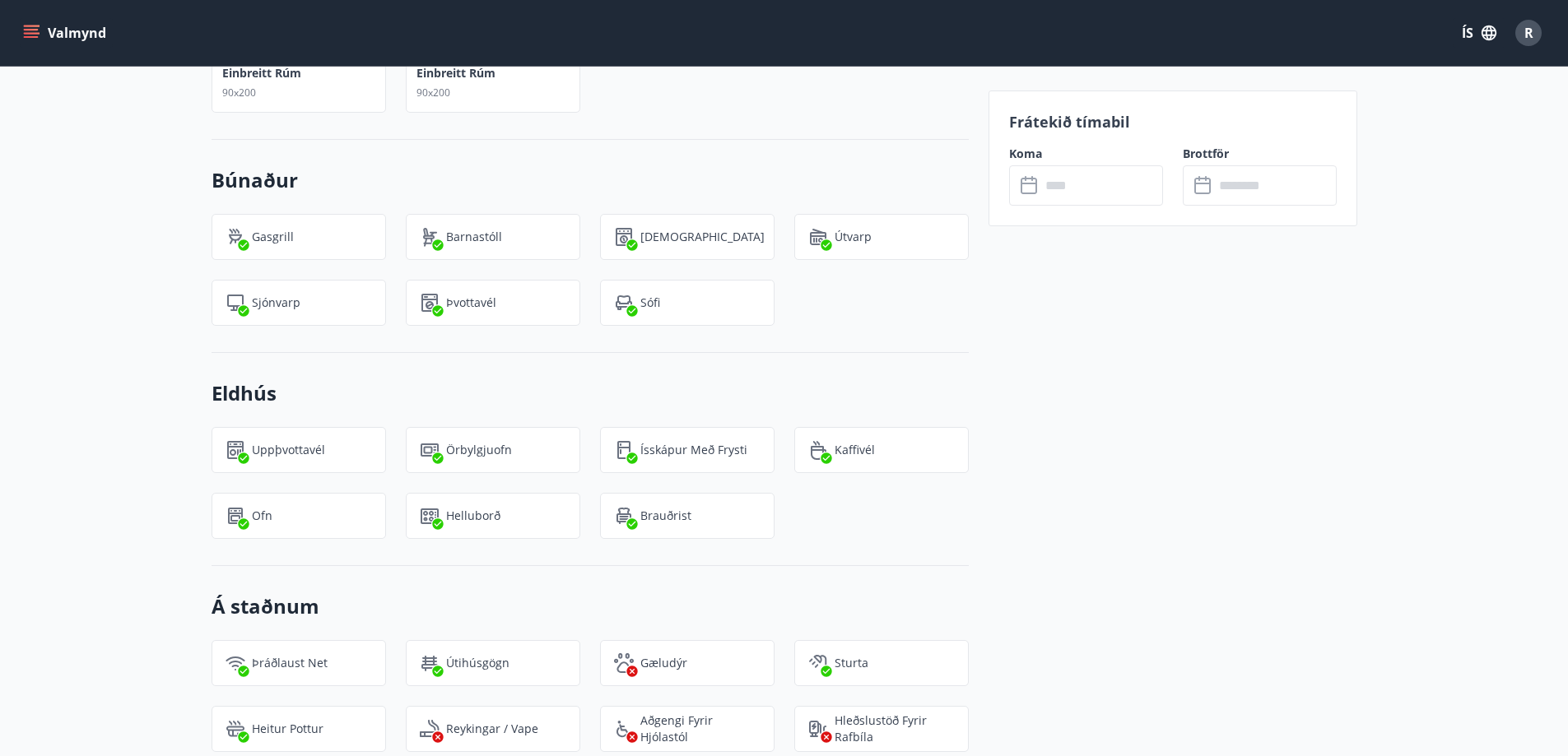
click at [1058, 186] on input "text" at bounding box center [1101, 186] width 123 height 41
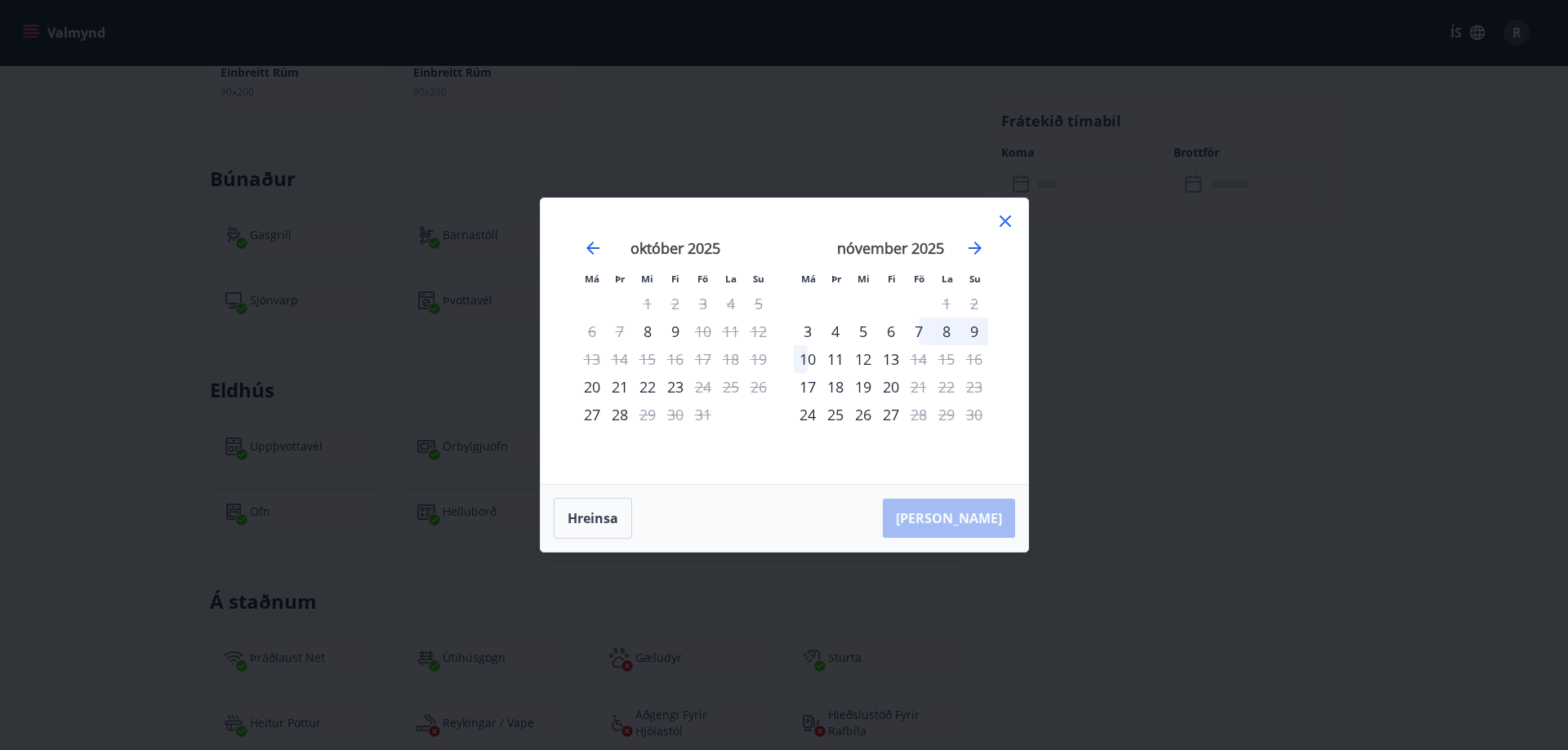
click at [1006, 215] on icon at bounding box center [1004, 221] width 19 height 19
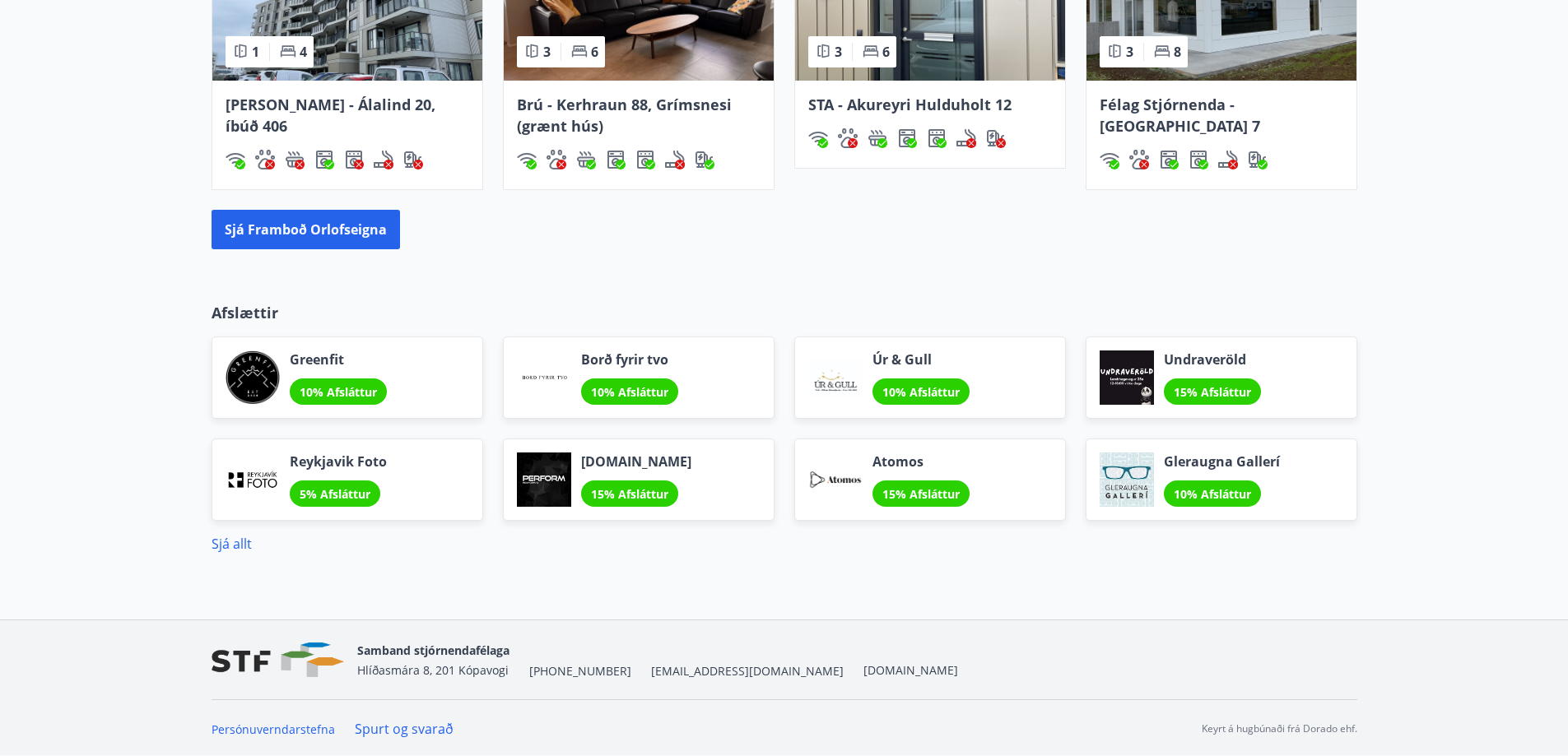
scroll to position [1291, 0]
